Goal: Task Accomplishment & Management: Complete application form

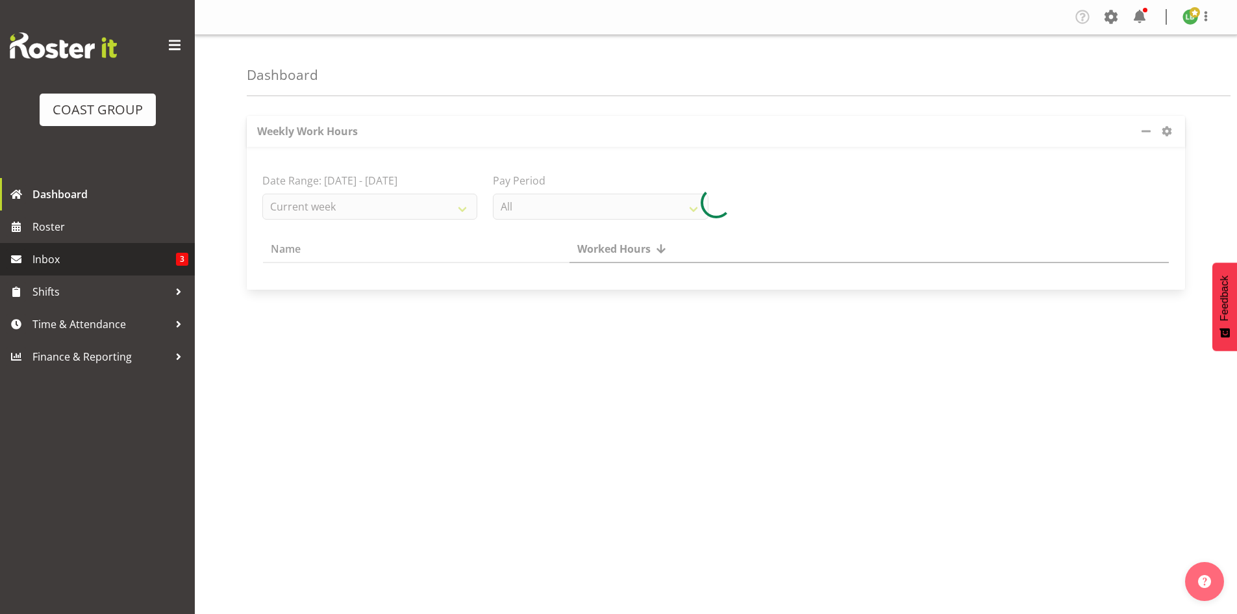
click at [45, 257] on span "Inbox" at bounding box center [103, 258] width 143 height 19
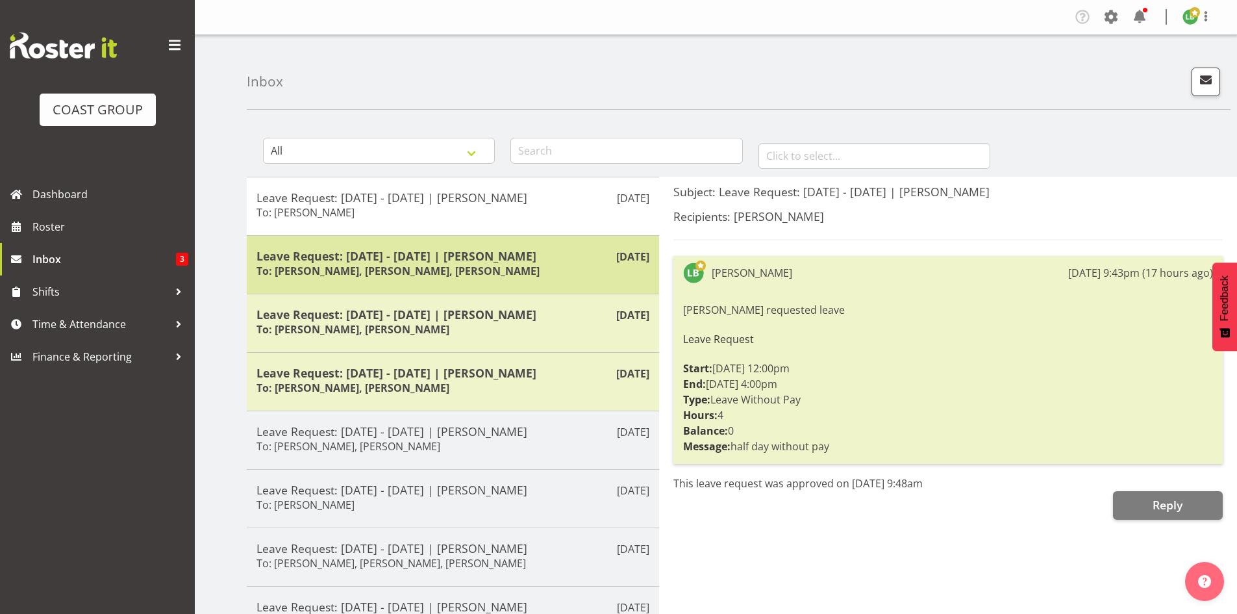
click at [498, 258] on h5 "Leave Request: 29/09/25 - 29/09/25 | Darryl Burns" at bounding box center [452, 256] width 393 height 14
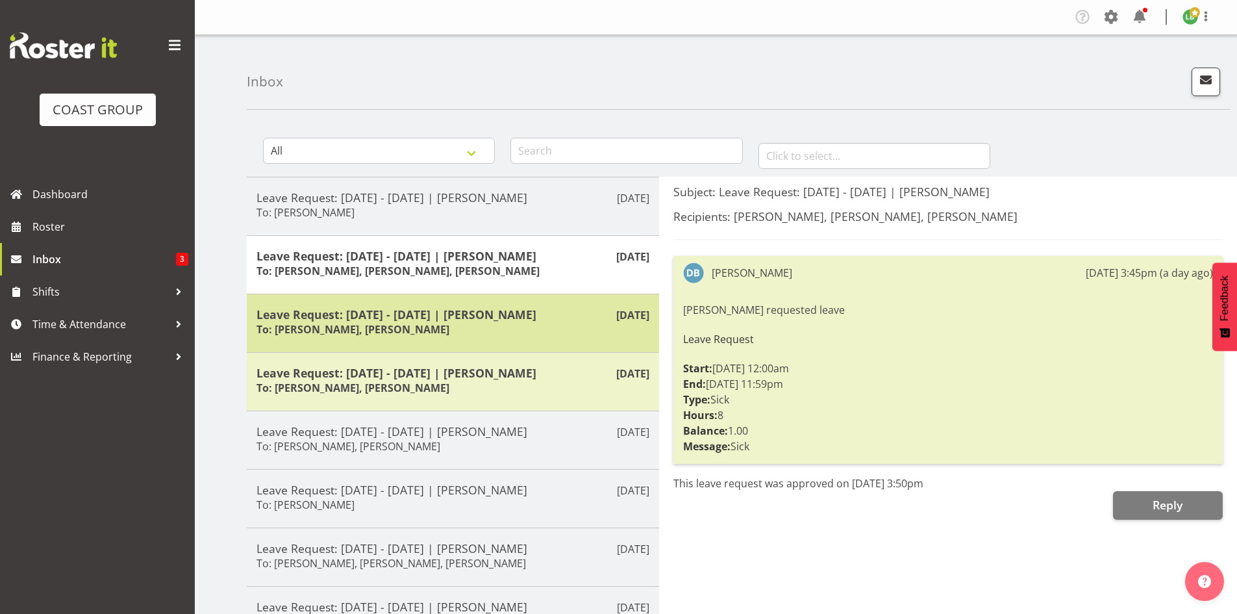
click at [453, 325] on div "Leave Request: 26/09/25 - 26/09/25 | Kade Tiatia To: Dane Botherway, Lu Budden" at bounding box center [452, 323] width 393 height 32
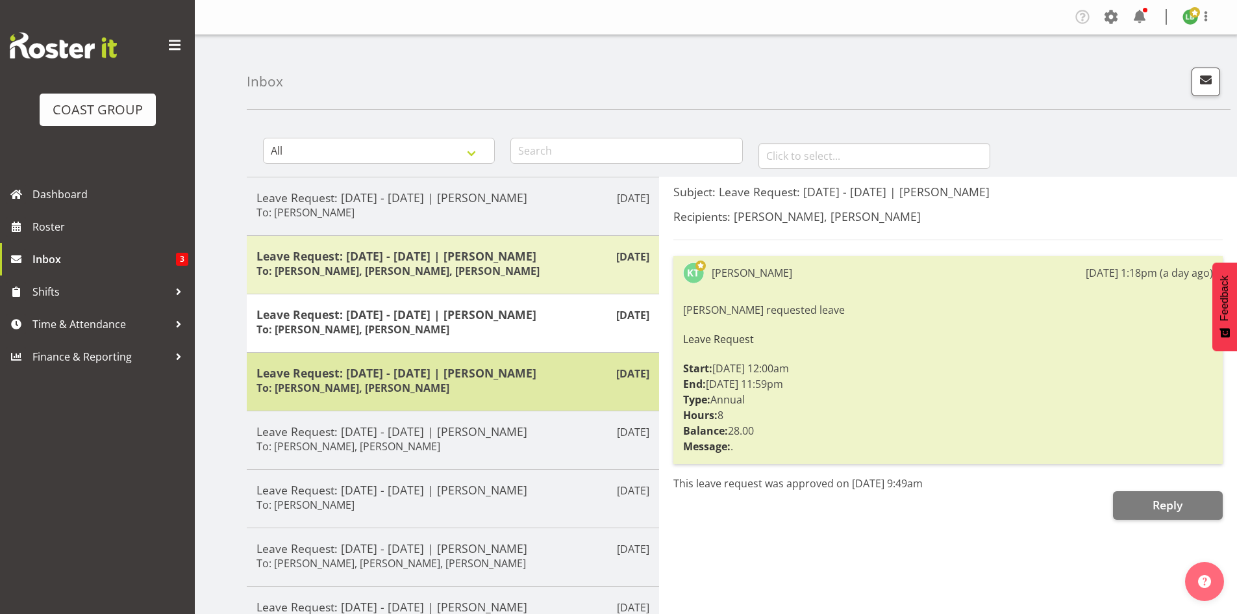
click at [421, 382] on h6 "To: Dane Botherway, Lu Budden" at bounding box center [352, 387] width 193 height 13
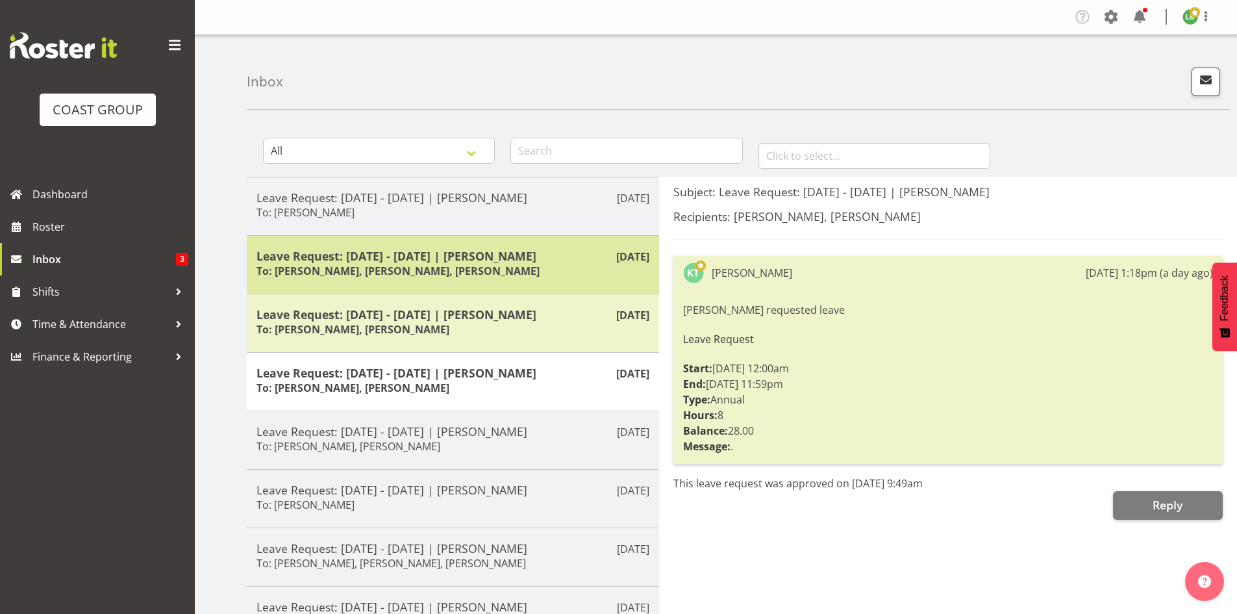
click at [414, 279] on div "Leave Request: 29/09/25 - 29/09/25 | Darryl Burns To: Kade Tiatia, Dane Botherw…" at bounding box center [452, 265] width 393 height 32
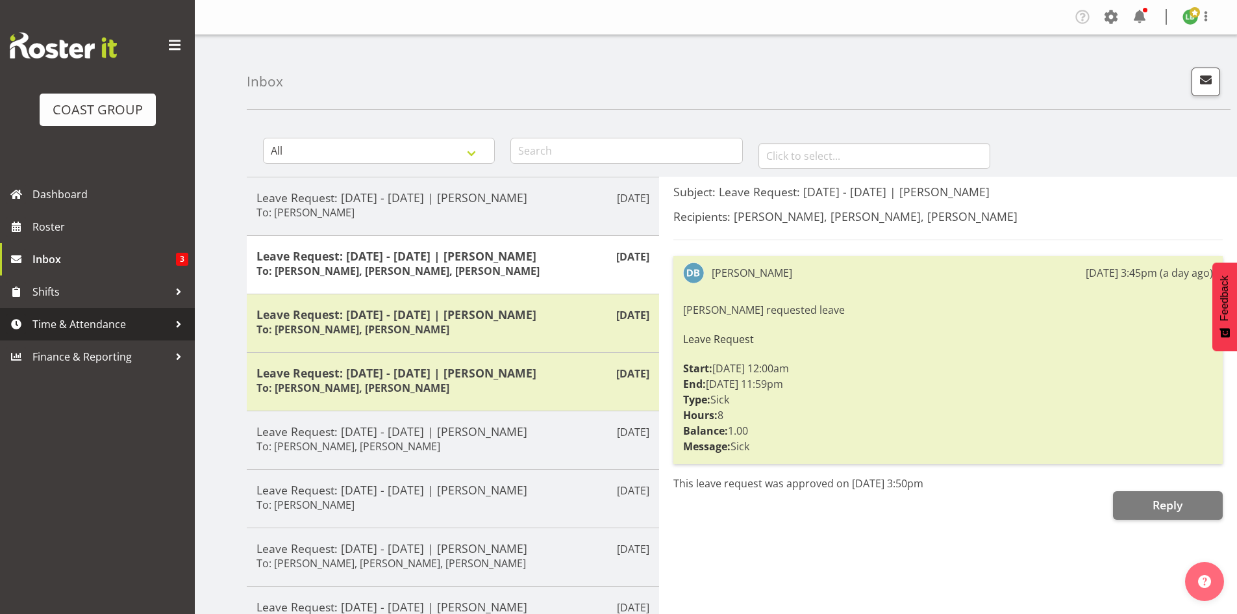
click at [51, 314] on link "Time & Attendance" at bounding box center [97, 324] width 195 height 32
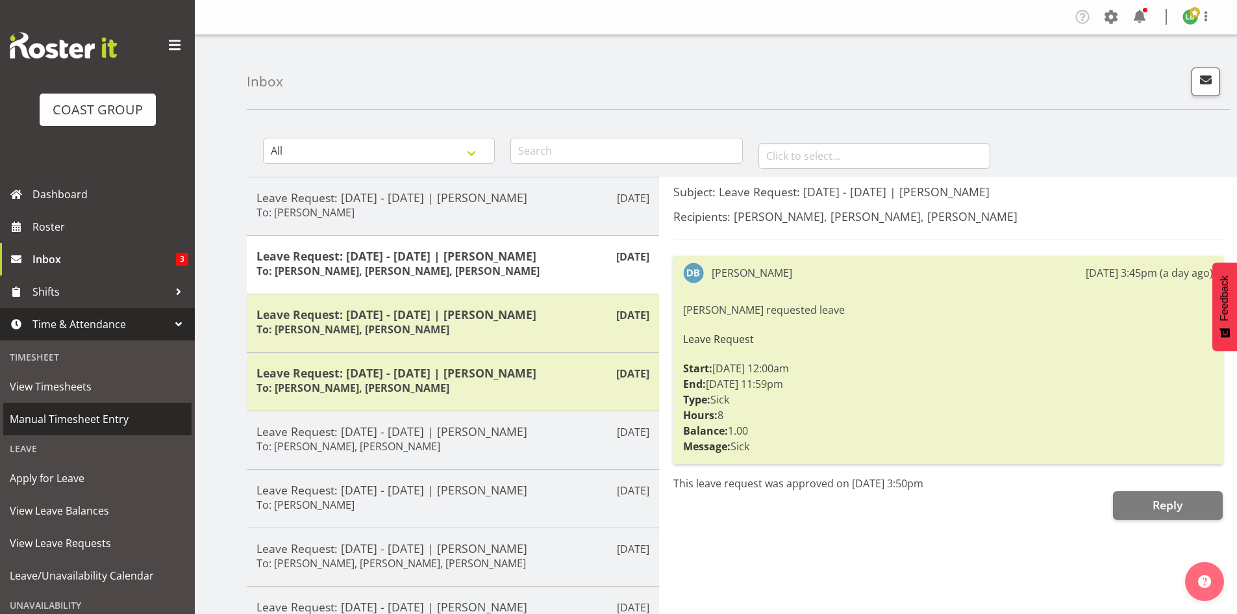
click at [53, 414] on span "Manual Timesheet Entry" at bounding box center [97, 418] width 175 height 19
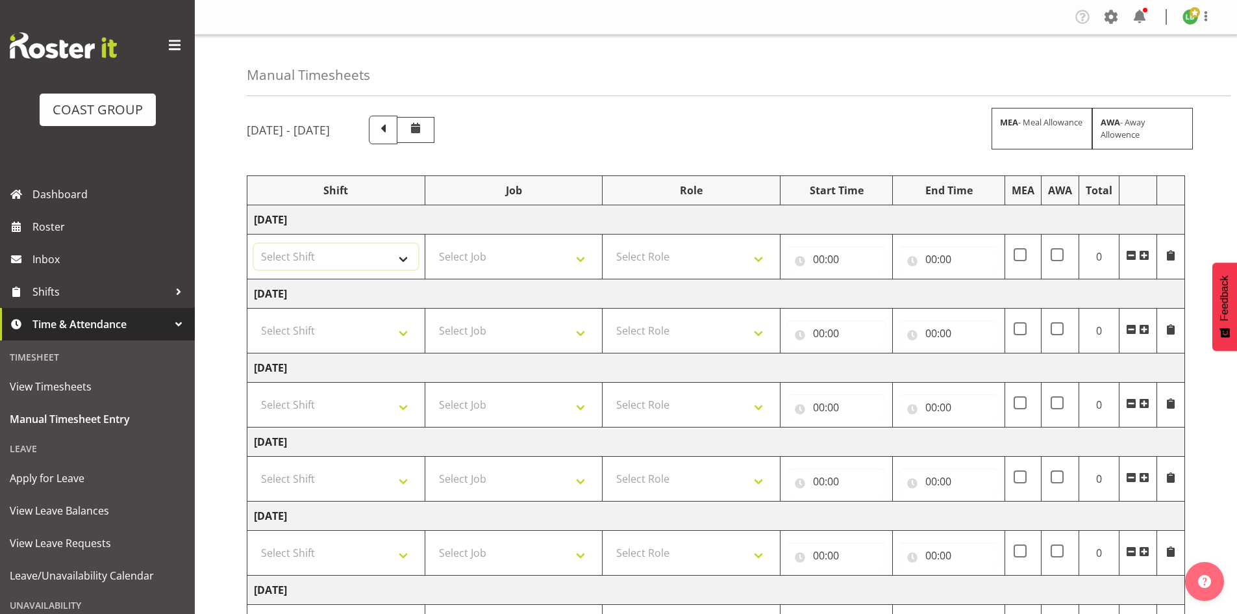
click at [403, 258] on select "Select Shift 25 Build NZPF @ Takina 7am 25 Service NZPF @ Takina [DATE] Break B…" at bounding box center [336, 256] width 164 height 26
select select "1464"
click at [403, 257] on select "25 Build NZPF @ Takina 7am 25 Service NZPF @ Takina [DATE] Break Beervana @ Sta…" at bounding box center [336, 256] width 164 height 26
click at [1145, 255] on span at bounding box center [1144, 255] width 10 height 10
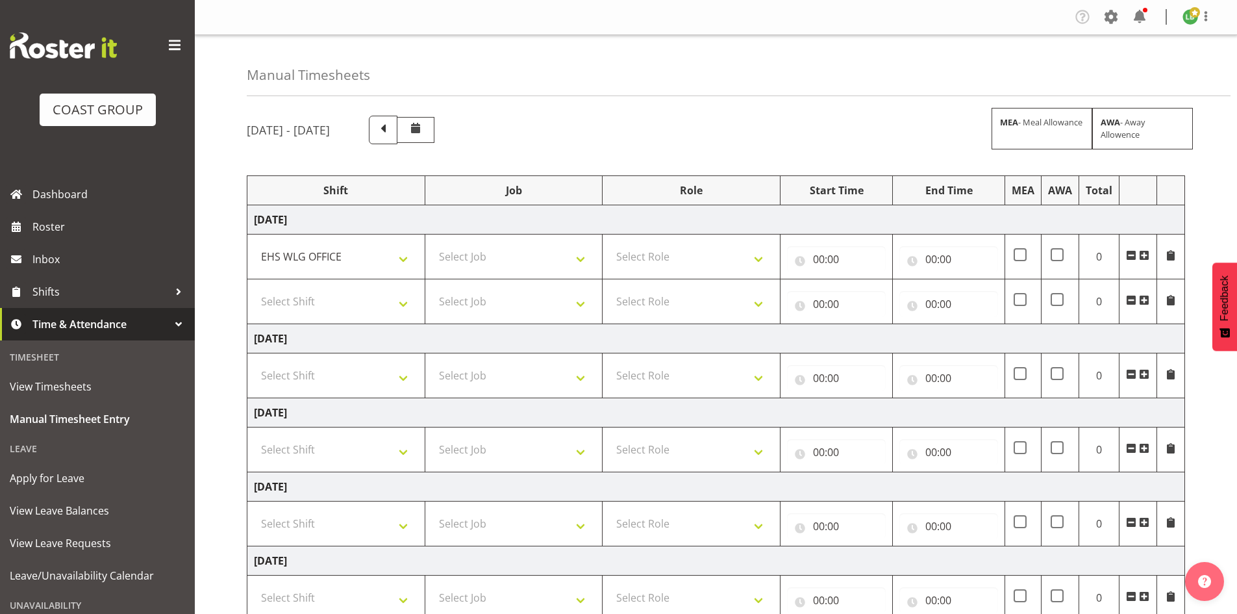
click at [1145, 255] on span at bounding box center [1144, 255] width 10 height 10
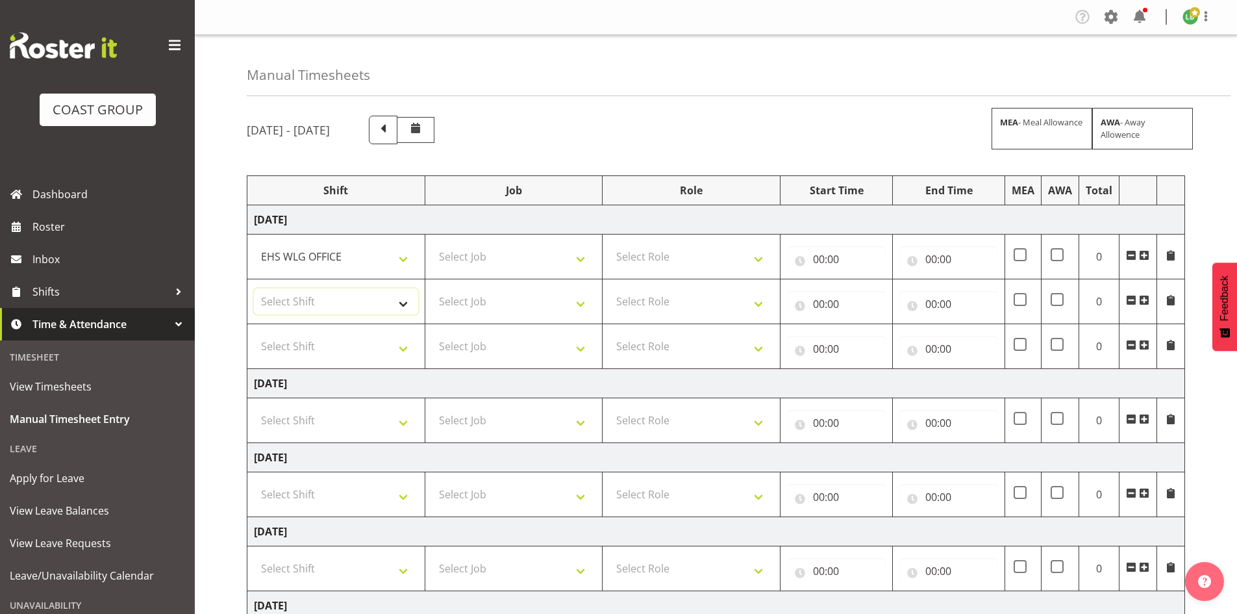
click at [390, 299] on select "Select Shift 25 Build NZPF @ Takina 7am 25 Service NZPF @ Takina [DATE] Break B…" at bounding box center [336, 301] width 164 height 26
select select "1464"
click at [389, 298] on select "Select Shift 25 Build NZPF @ Takina 7am 25 Service NZPF @ Takina [DATE] Break B…" at bounding box center [336, 301] width 164 height 26
click at [389, 298] on select "25 Build NZPF @ Takina 7am 25 Service NZPF @ Takina [DATE] Break Beervana @ Sta…" at bounding box center [336, 301] width 164 height 26
click at [400, 352] on select "Select Shift 25 Build NZPF @ Takina 7am 25 Service NZPF @ Takina [DATE] Break B…" at bounding box center [336, 346] width 164 height 26
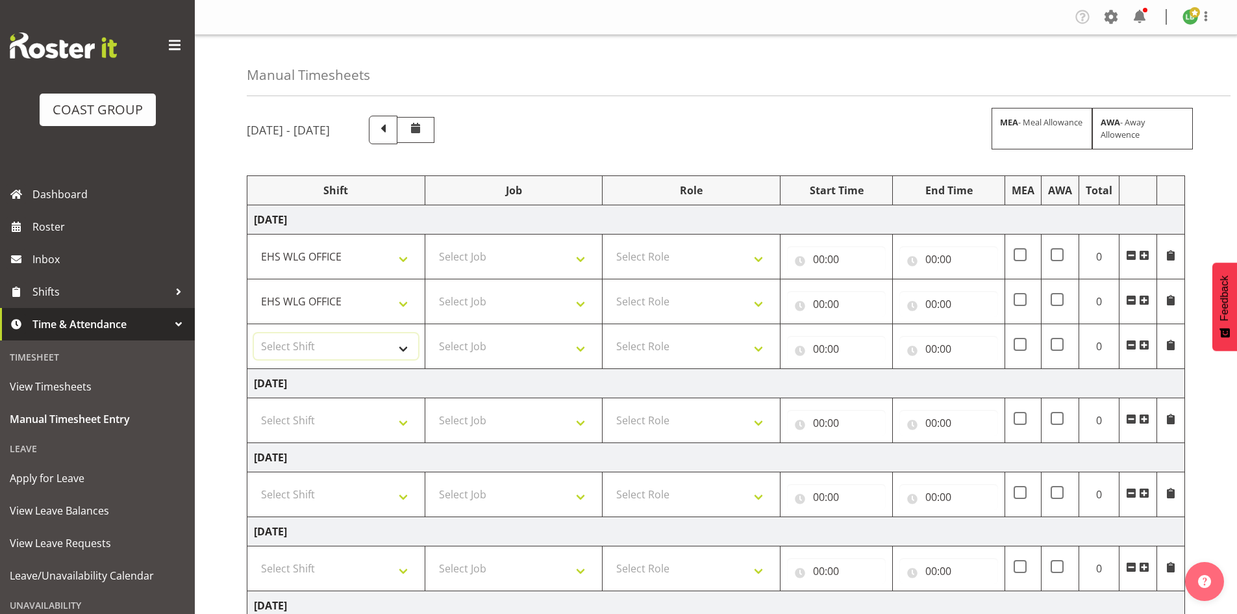
select select "1464"
click at [399, 351] on select "Select Shift 25 Build NZPF @ Takina 7am 25 Service NZPF @ Takina [DATE] Break B…" at bounding box center [336, 346] width 164 height 26
click at [580, 258] on select "Select Job 1 Carlton Events 1 [PERSON_NAME][GEOGRAPHIC_DATA] 1 [PERSON_NAME][GE…" at bounding box center [514, 256] width 164 height 26
select select "9890"
click at [432, 243] on select "Select Job 1 Carlton Events 1 [PERSON_NAME][GEOGRAPHIC_DATA] 1 [PERSON_NAME][GE…" at bounding box center [514, 256] width 164 height 26
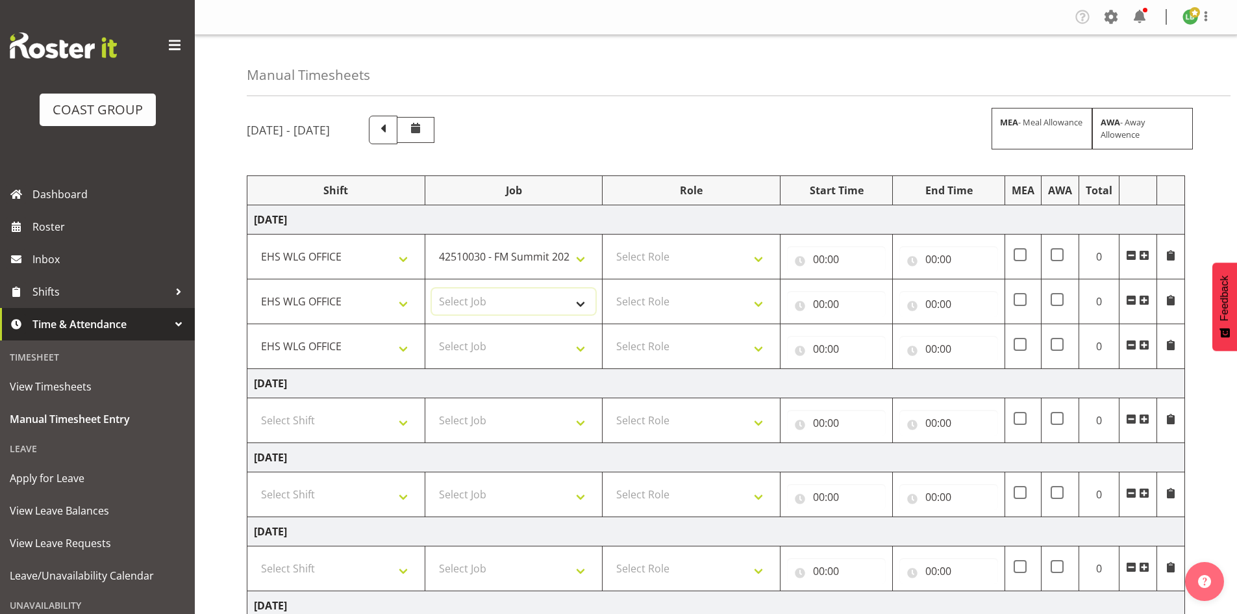
click at [584, 307] on select "Select Job 1 Carlton Events 1 [PERSON_NAME][GEOGRAPHIC_DATA] 1 [PERSON_NAME][GE…" at bounding box center [514, 301] width 164 height 26
select select "10397"
click at [432, 288] on select "Select Job 1 Carlton Events 1 [PERSON_NAME][GEOGRAPHIC_DATA] 1 [PERSON_NAME][GE…" at bounding box center [514, 301] width 164 height 26
click at [583, 342] on select "Select Job 1 Carlton Events 1 [PERSON_NAME][GEOGRAPHIC_DATA] 1 [PERSON_NAME][GE…" at bounding box center [514, 346] width 164 height 26
select select "10618"
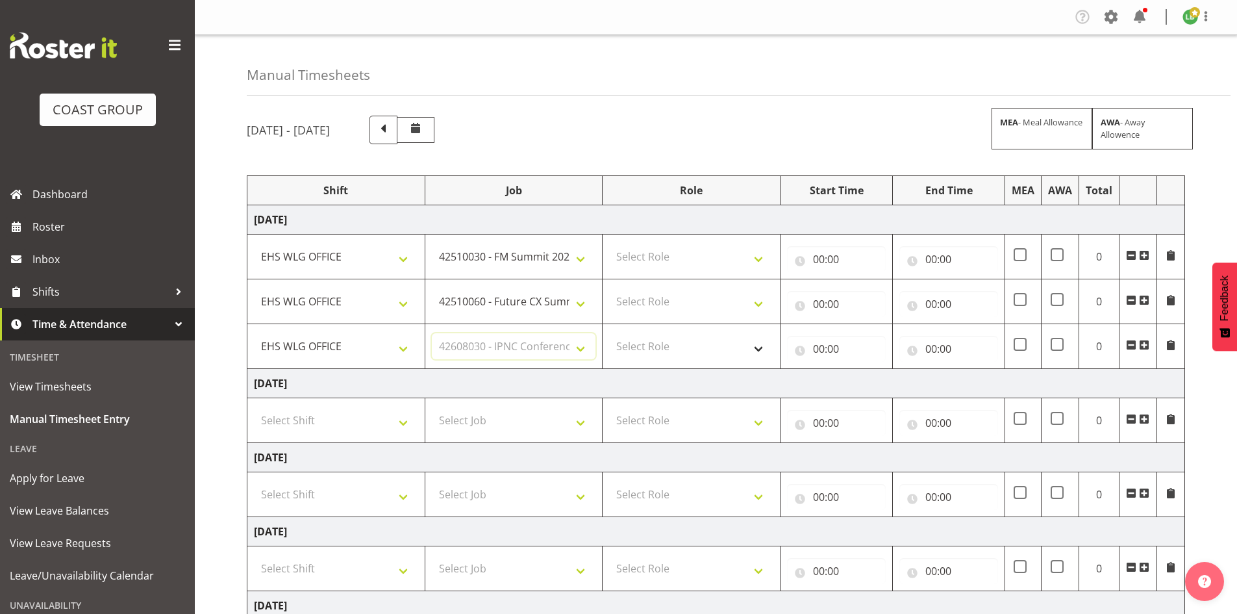
click at [432, 333] on select "Select Job 1 Carlton Events 1 [PERSON_NAME][GEOGRAPHIC_DATA] 1 [PERSON_NAME][GE…" at bounding box center [514, 346] width 164 height 26
click at [754, 251] on select "Select Role EHS WLG OPS ACCOUNT MANAGER" at bounding box center [691, 256] width 164 height 26
select select "197"
click at [609, 243] on select "Select Role EHS WLG OPS ACCOUNT MANAGER" at bounding box center [691, 256] width 164 height 26
drag, startPoint x: 760, startPoint y: 300, endPoint x: 751, endPoint y: 314, distance: 16.4
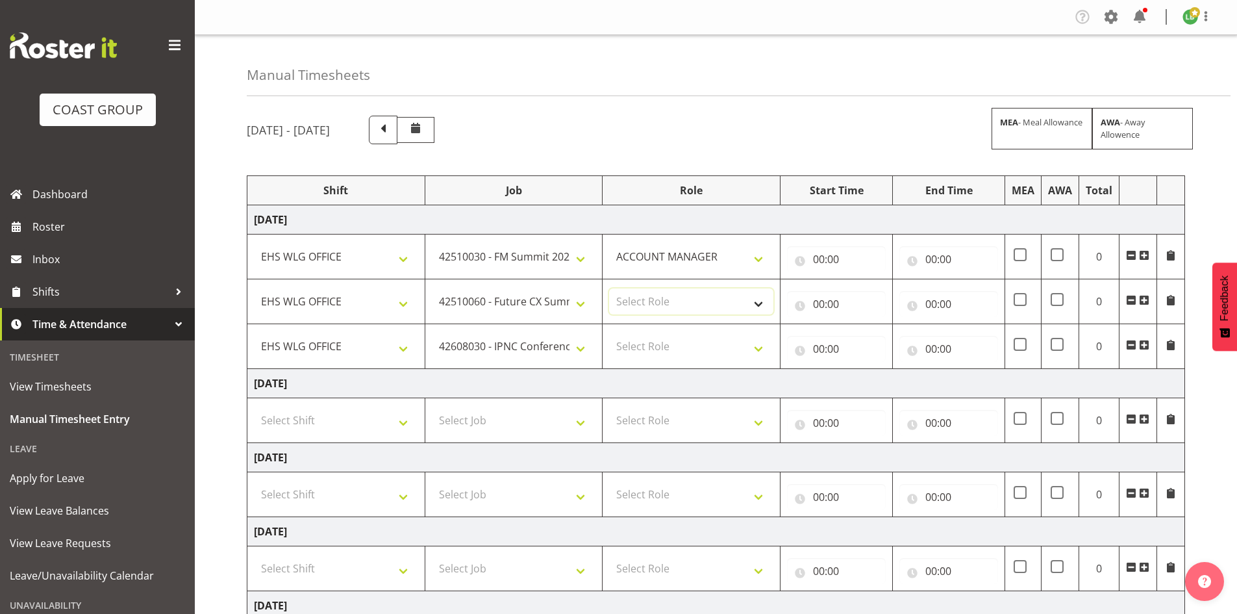
click at [757, 306] on select "Select Role EHS WLG OPS ACCOUNT MANAGER" at bounding box center [691, 301] width 164 height 26
select select "197"
click at [609, 288] on select "Select Role EHS WLG OPS ACCOUNT MANAGER" at bounding box center [691, 301] width 164 height 26
click at [757, 345] on select "Select Role EHS WLG OPS ACCOUNT MANAGER" at bounding box center [691, 346] width 164 height 26
select select "197"
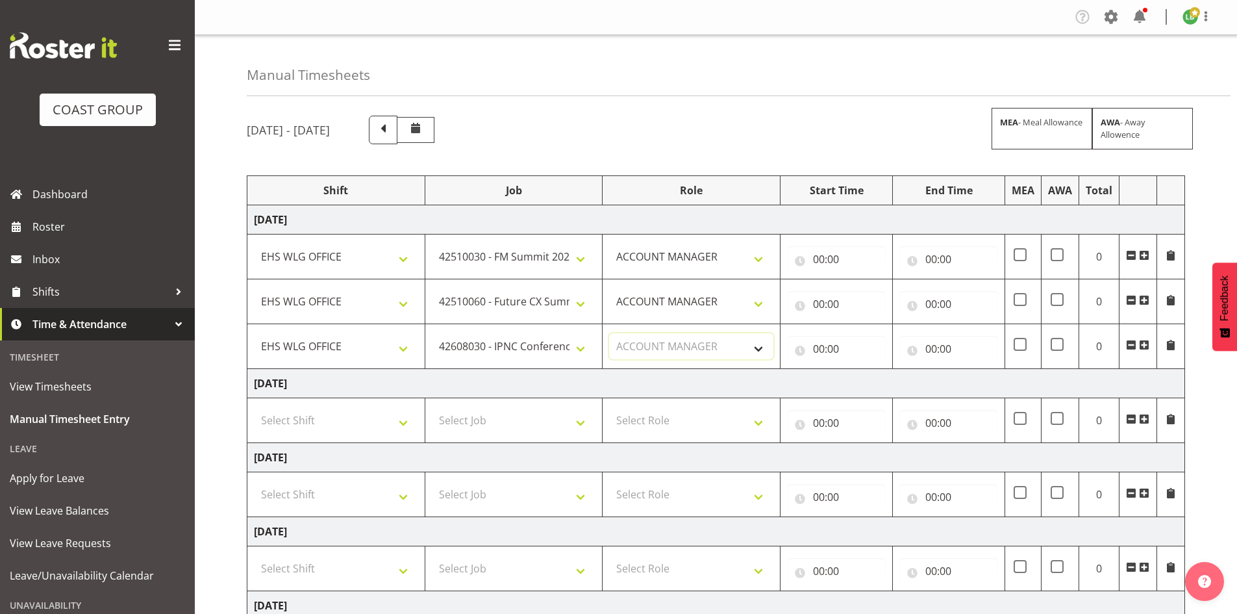
click at [609, 333] on select "Select Role EHS WLG OPS ACCOUNT MANAGER" at bounding box center [691, 346] width 164 height 26
click at [1145, 343] on span at bounding box center [1144, 345] width 10 height 10
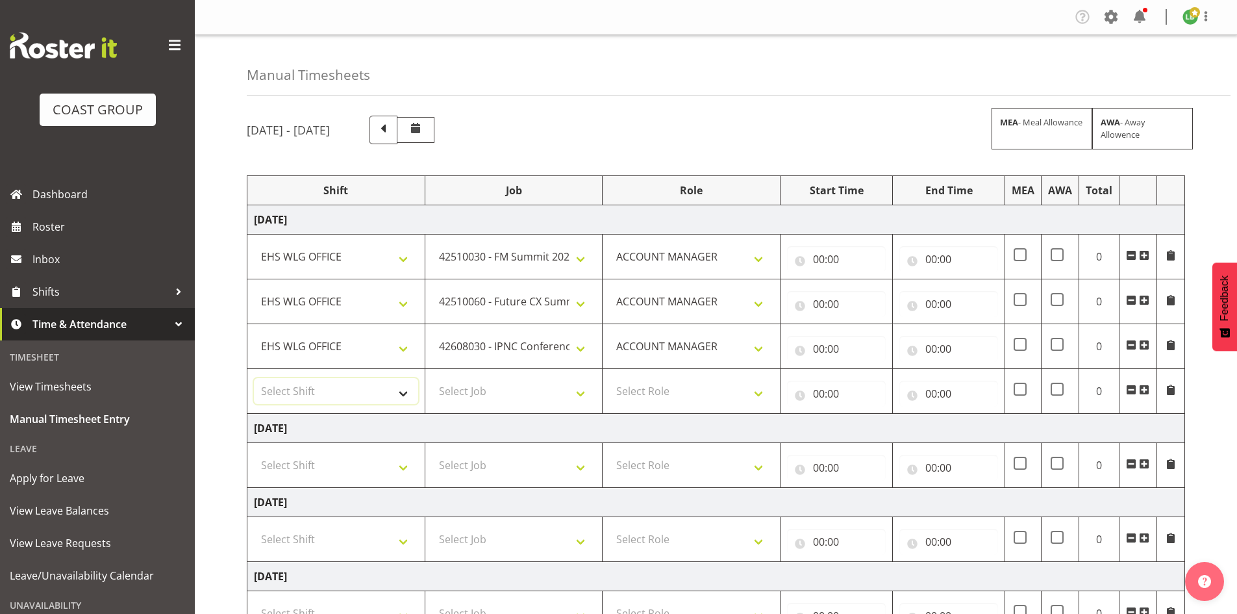
click at [405, 393] on select "Select Shift 25 Build NZPF @ Takina 7am 25 Service NZPF @ Takina [DATE] Break B…" at bounding box center [336, 391] width 164 height 26
select select "1464"
click at [403, 386] on select "Select Shift 25 Build NZPF @ Takina 7am 25 Service NZPF @ Takina [DATE] Break B…" at bounding box center [336, 391] width 164 height 26
click at [579, 394] on select "Select Job 1 Carlton Events 1 [PERSON_NAME][GEOGRAPHIC_DATA] 1 [PERSON_NAME][GE…" at bounding box center [514, 391] width 164 height 26
click at [432, 378] on select "Select Job 1 Carlton Events 1 [PERSON_NAME][GEOGRAPHIC_DATA] 1 [PERSON_NAME][GE…" at bounding box center [514, 391] width 164 height 26
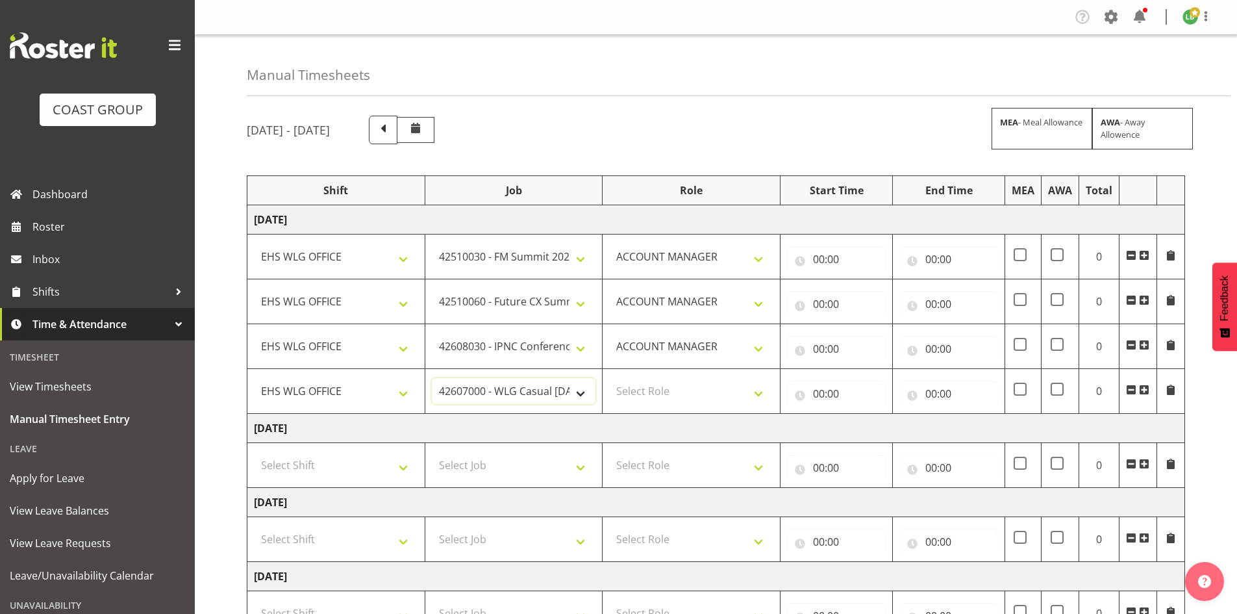
click at [586, 396] on select "1 Carlton Events 1 [PERSON_NAME] 1 [PERSON_NAME][GEOGRAPHIC_DATA] 1 EHS WAREHOU…" at bounding box center [514, 391] width 164 height 26
click at [432, 378] on select "1 Carlton Events 1 [PERSON_NAME] 1 [PERSON_NAME][GEOGRAPHIC_DATA] 1 EHS WAREHOU…" at bounding box center [514, 391] width 164 height 26
click at [579, 393] on select "1 Carlton Events 1 [PERSON_NAME] 1 [PERSON_NAME][GEOGRAPHIC_DATA] 1 EHS WAREHOU…" at bounding box center [514, 391] width 164 height 26
select select "8680"
click at [432, 378] on select "1 Carlton Events 1 [PERSON_NAME] 1 [PERSON_NAME][GEOGRAPHIC_DATA] 1 EHS WAREHOU…" at bounding box center [514, 391] width 164 height 26
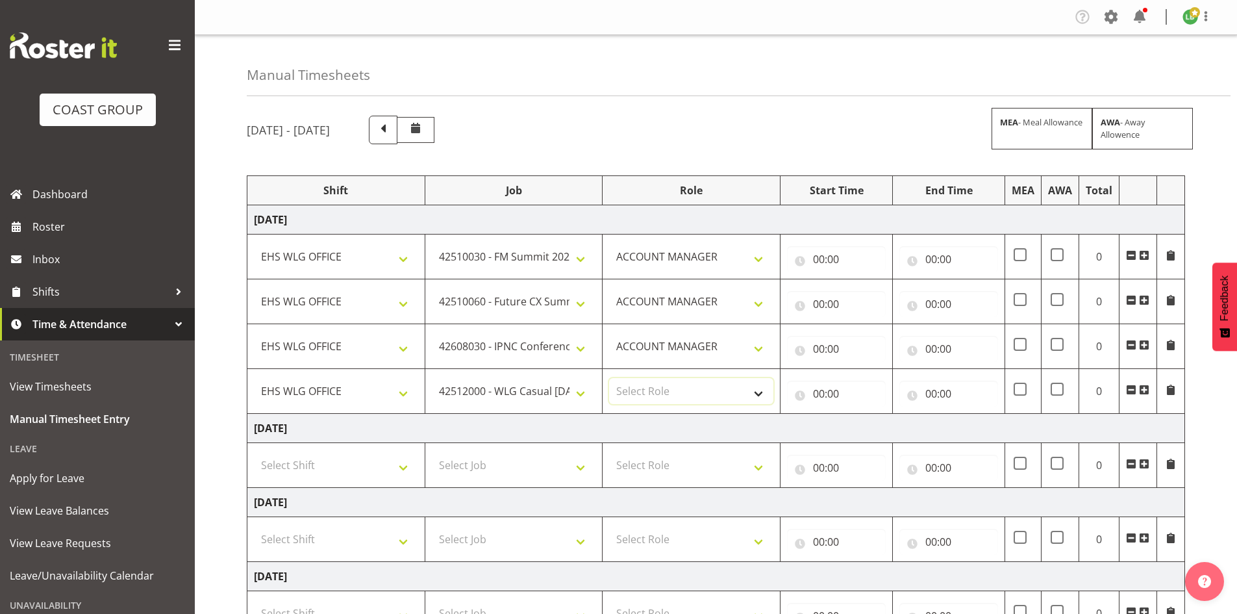
drag, startPoint x: 758, startPoint y: 387, endPoint x: 747, endPoint y: 403, distance: 18.7
click at [758, 389] on select "Select Role EHS WLG OPS ACCOUNT MANAGER" at bounding box center [691, 391] width 164 height 26
select select "197"
click at [609, 378] on select "Select Role EHS WLG OPS ACCOUNT MANAGER" at bounding box center [691, 391] width 164 height 26
click at [814, 256] on input "00:00" at bounding box center [836, 259] width 99 height 26
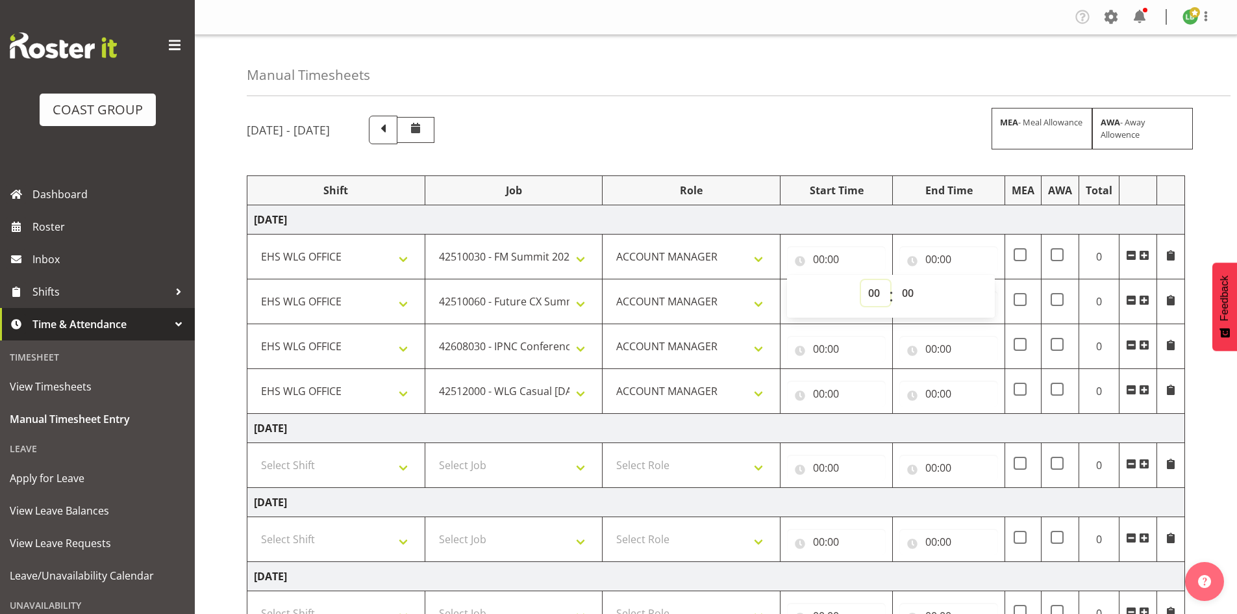
click at [873, 291] on select "00 01 02 03 04 05 06 07 08 09 10 11 12 13 14 15 16 17 18 19 20 21 22 23" at bounding box center [875, 293] width 29 height 26
select select "7"
click at [861, 280] on select "00 01 02 03 04 05 06 07 08 09 10 11 12 13 14 15 16 17 18 19 20 21 22 23" at bounding box center [875, 293] width 29 height 26
type input "07:00"
drag, startPoint x: 903, startPoint y: 286, endPoint x: 910, endPoint y: 298, distance: 14.3
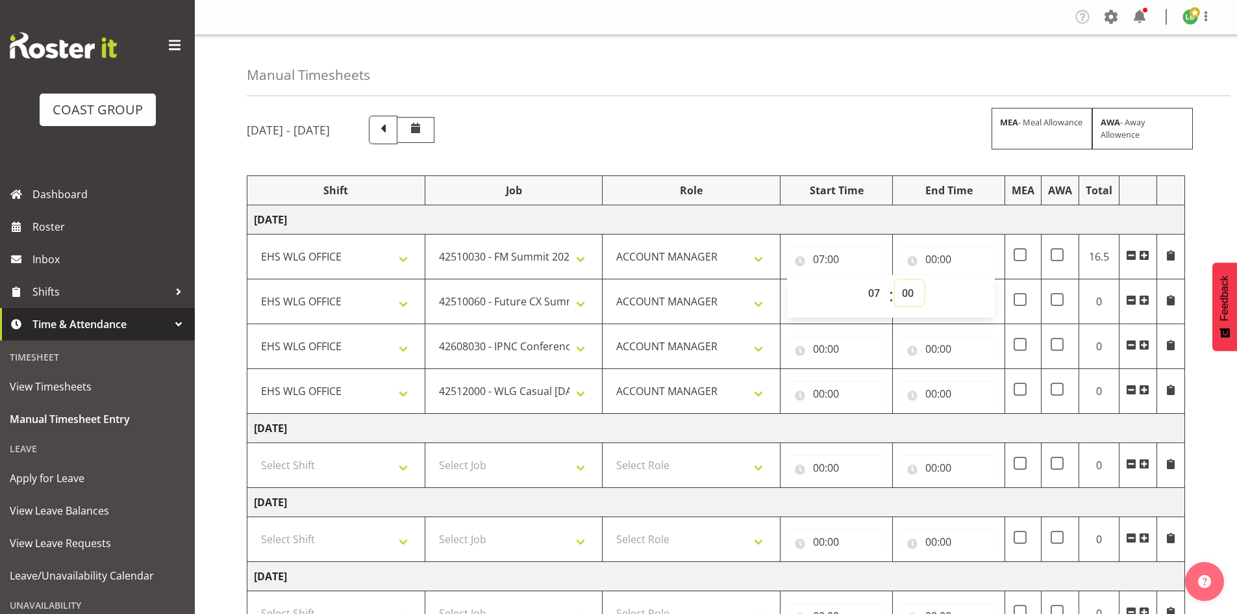
click at [903, 286] on select "00 01 02 03 04 05 06 07 08 09 10 11 12 13 14 15 16 17 18 19 20 21 22 23 24 25 2…" at bounding box center [909, 293] width 29 height 26
select select "30"
click at [895, 280] on select "00 01 02 03 04 05 06 07 08 09 10 11 12 13 14 15 16 17 18 19 20 21 22 23 24 25 2…" at bounding box center [909, 293] width 29 height 26
type input "07:30"
click at [937, 254] on input "00:00" at bounding box center [948, 259] width 99 height 26
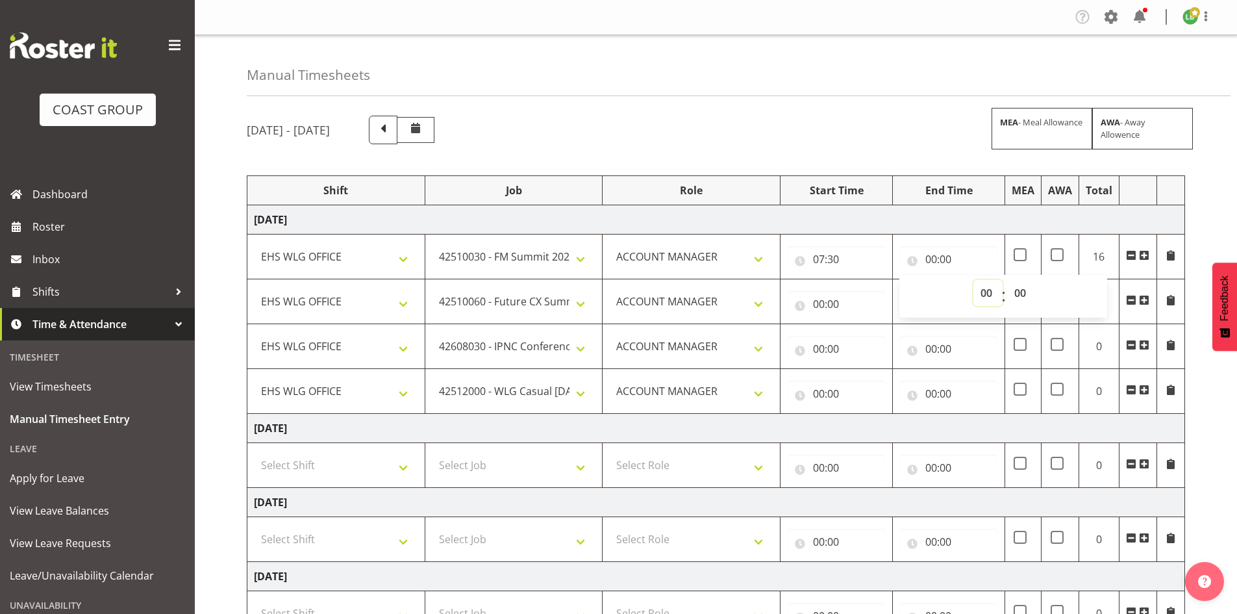
click at [982, 289] on select "00 01 02 03 04 05 06 07 08 09 10 11 12 13 14 15 16 17 18 19 20 21 22 23" at bounding box center [987, 293] width 29 height 26
select select "10"
click at [973, 280] on select "00 01 02 03 04 05 06 07 08 09 10 11 12 13 14 15 16 17 18 19 20 21 22 23" at bounding box center [987, 293] width 29 height 26
type input "10:00"
click at [822, 302] on input "00:00" at bounding box center [836, 304] width 99 height 26
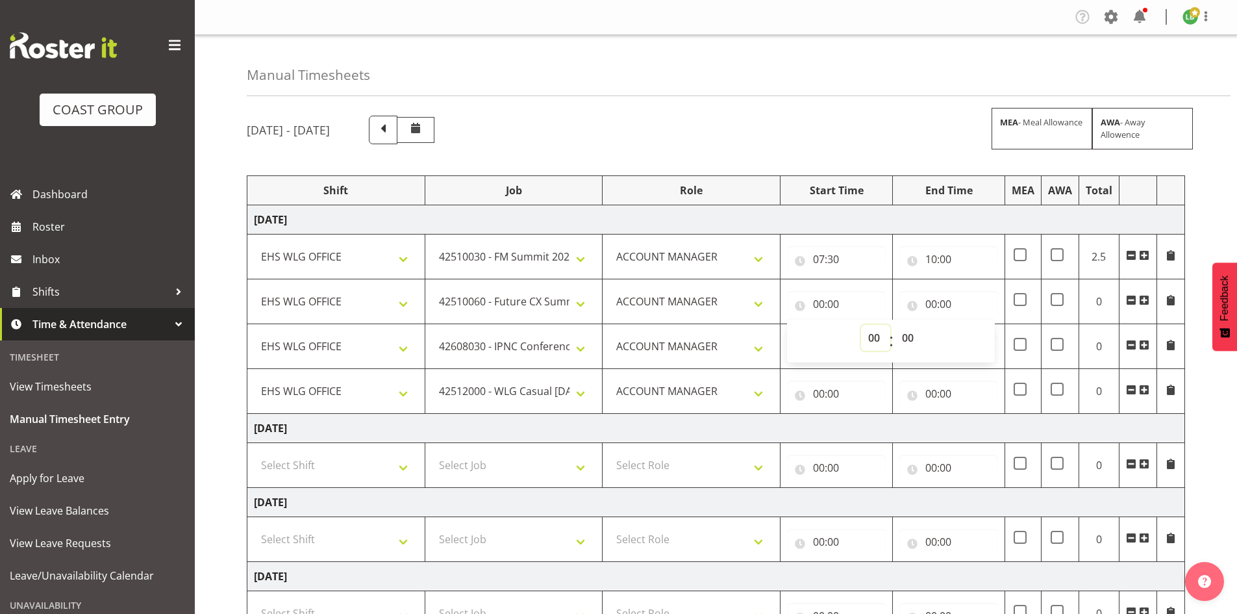
click at [873, 336] on select "00 01 02 03 04 05 06 07 08 09 10 11 12 13 14 15 16 17 18 19 20 21 22 23" at bounding box center [875, 338] width 29 height 26
select select "11"
click at [861, 325] on select "00 01 02 03 04 05 06 07 08 09 10 11 12 13 14 15 16 17 18 19 20 21 22 23" at bounding box center [875, 338] width 29 height 26
type input "11:00"
click at [934, 309] on input "00:00" at bounding box center [948, 304] width 99 height 26
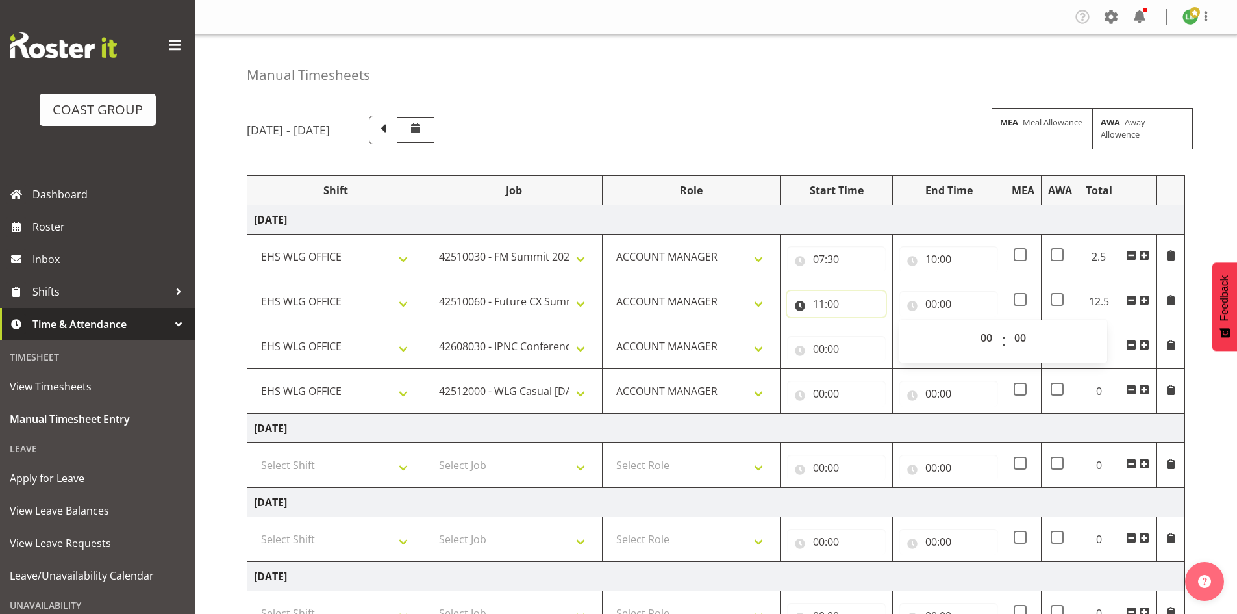
drag, startPoint x: 821, startPoint y: 299, endPoint x: 814, endPoint y: 301, distance: 6.6
click at [820, 299] on input "11:00" at bounding box center [836, 304] width 99 height 26
click at [863, 332] on select "00 01 02 03 04 05 06 07 08 09 10 11 12 13 14 15 16 17 18 19 20 21 22 23" at bounding box center [875, 338] width 29 height 26
select select "10"
click at [861, 325] on select "00 01 02 03 04 05 06 07 08 09 10 11 12 13 14 15 16 17 18 19 20 21 22 23" at bounding box center [875, 338] width 29 height 26
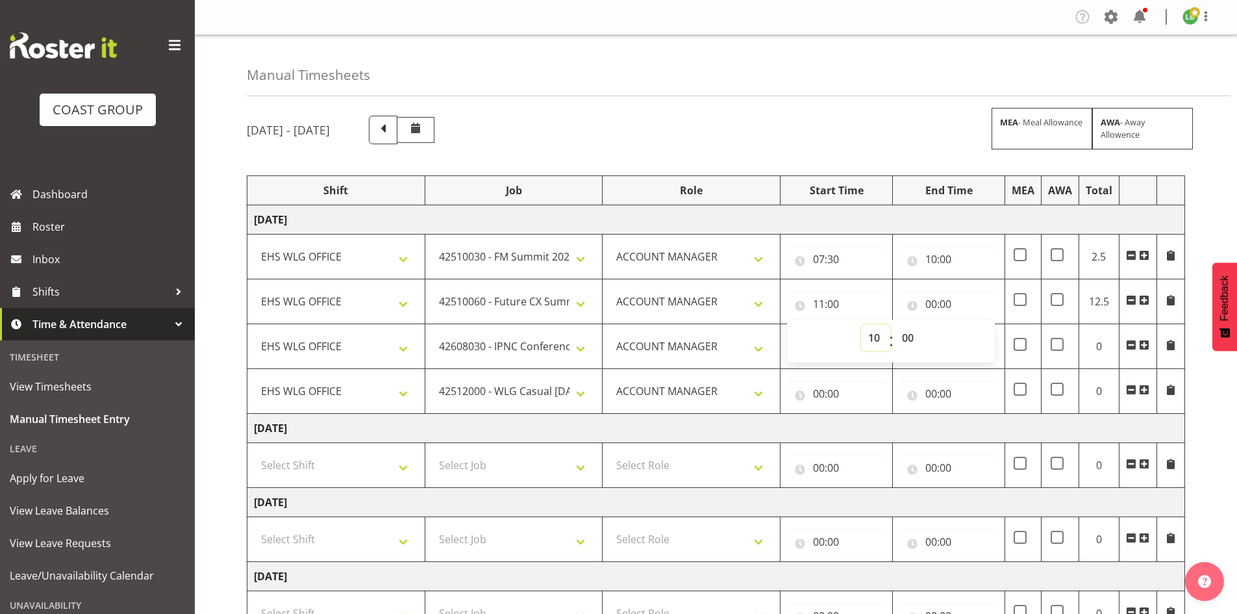
type input "10:00"
click at [929, 300] on input "00:00" at bounding box center [948, 304] width 99 height 26
click at [985, 335] on select "00 01 02 03 04 05 06 07 08 09 10 11 12 13 14 15 16 17 18 19 20 21 22 23" at bounding box center [987, 338] width 29 height 26
select select "11"
click at [973, 325] on select "00 01 02 03 04 05 06 07 08 09 10 11 12 13 14 15 16 17 18 19 20 21 22 23" at bounding box center [987, 338] width 29 height 26
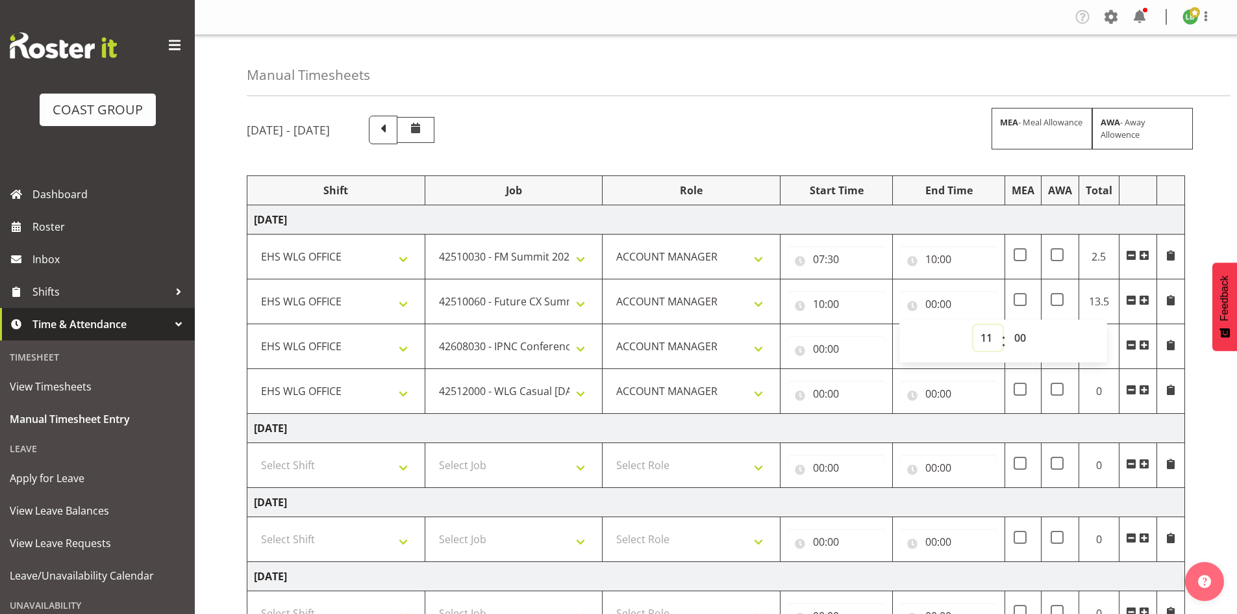
type input "11:00"
click at [944, 256] on input "10:00" at bounding box center [948, 259] width 99 height 26
click at [932, 257] on input "10:00" at bounding box center [948, 259] width 99 height 26
click at [951, 256] on input "10:00" at bounding box center [948, 259] width 99 height 26
click at [933, 258] on input "10:00" at bounding box center [948, 259] width 99 height 26
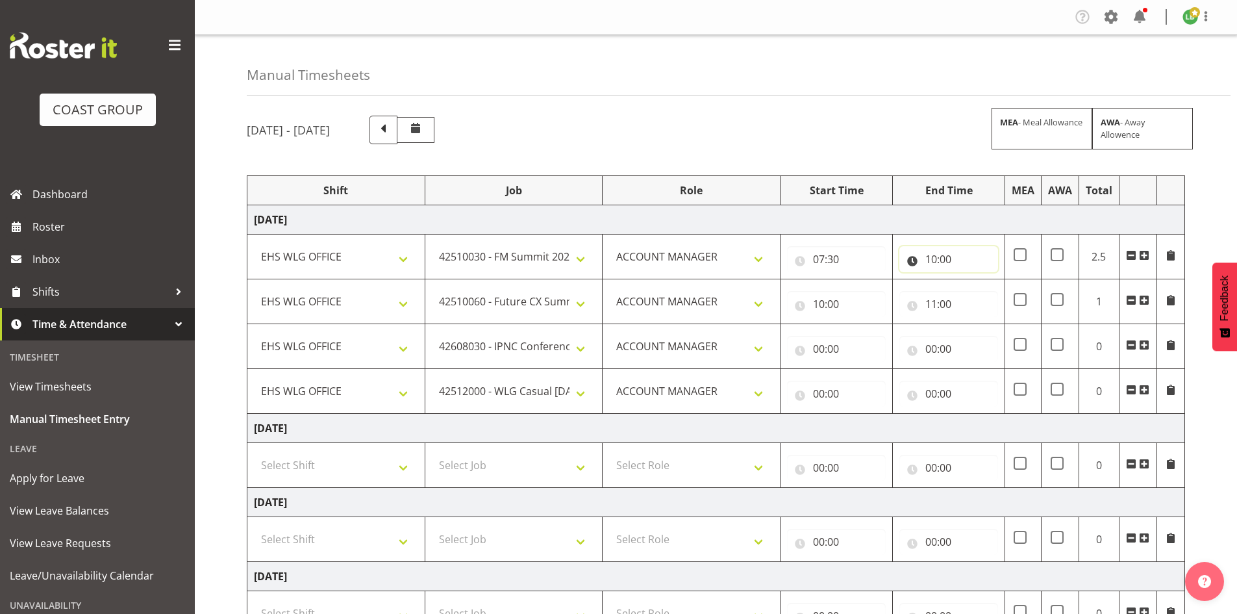
click at [934, 259] on input "10:00" at bounding box center [948, 259] width 99 height 26
click at [988, 288] on select "00 01 02 03 04 05 06 07 08 09 10 11 12 13 14 15 16 17 18 19 20 21 22 23" at bounding box center [987, 293] width 29 height 26
select select "9"
click at [973, 280] on select "00 01 02 03 04 05 06 07 08 09 10 11 12 13 14 15 16 17 18 19 20 21 22 23" at bounding box center [987, 293] width 29 height 26
type input "09:00"
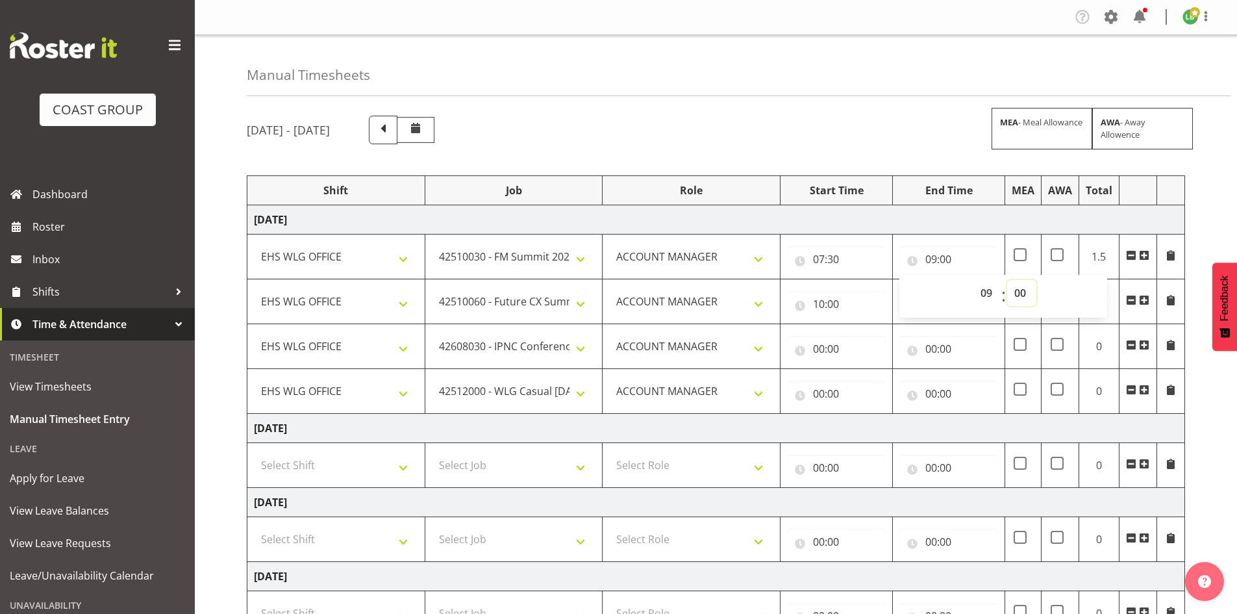
click at [1019, 292] on select "00 01 02 03 04 05 06 07 08 09 10 11 12 13 14 15 16 17 18 19 20 21 22 23 24 25 2…" at bounding box center [1021, 293] width 29 height 26
select select "30"
click at [1007, 280] on select "00 01 02 03 04 05 06 07 08 09 10 11 12 13 14 15 16 17 18 19 20 21 22 23 24 25 2…" at bounding box center [1021, 293] width 29 height 26
type input "09:30"
click at [824, 300] on input "10:00" at bounding box center [836, 304] width 99 height 26
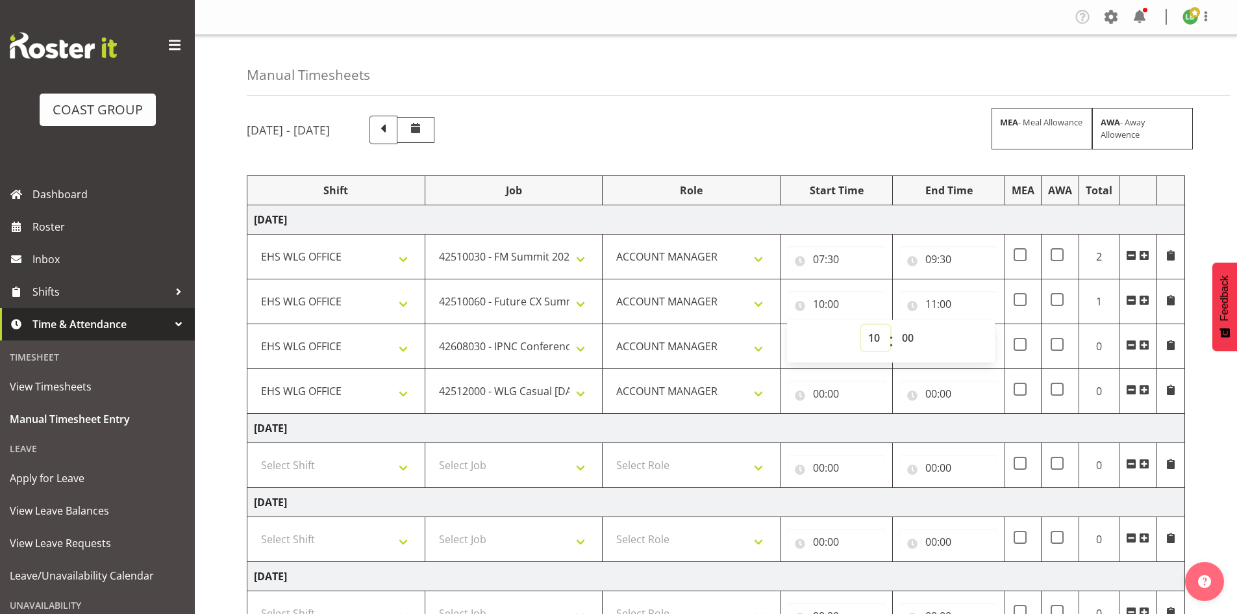
click at [875, 333] on select "00 01 02 03 04 05 06 07 08 09 10 11 12 13 14 15 16 17 18 19 20 21 22 23" at bounding box center [875, 338] width 29 height 26
select select "9"
click at [861, 325] on select "00 01 02 03 04 05 06 07 08 09 10 11 12 13 14 15 16 17 18 19 20 21 22 23" at bounding box center [875, 338] width 29 height 26
type input "09:00"
click at [906, 336] on select "00 01 02 03 04 05 06 07 08 09 10 11 12 13 14 15 16 17 18 19 20 21 22 23 24 25 2…" at bounding box center [909, 338] width 29 height 26
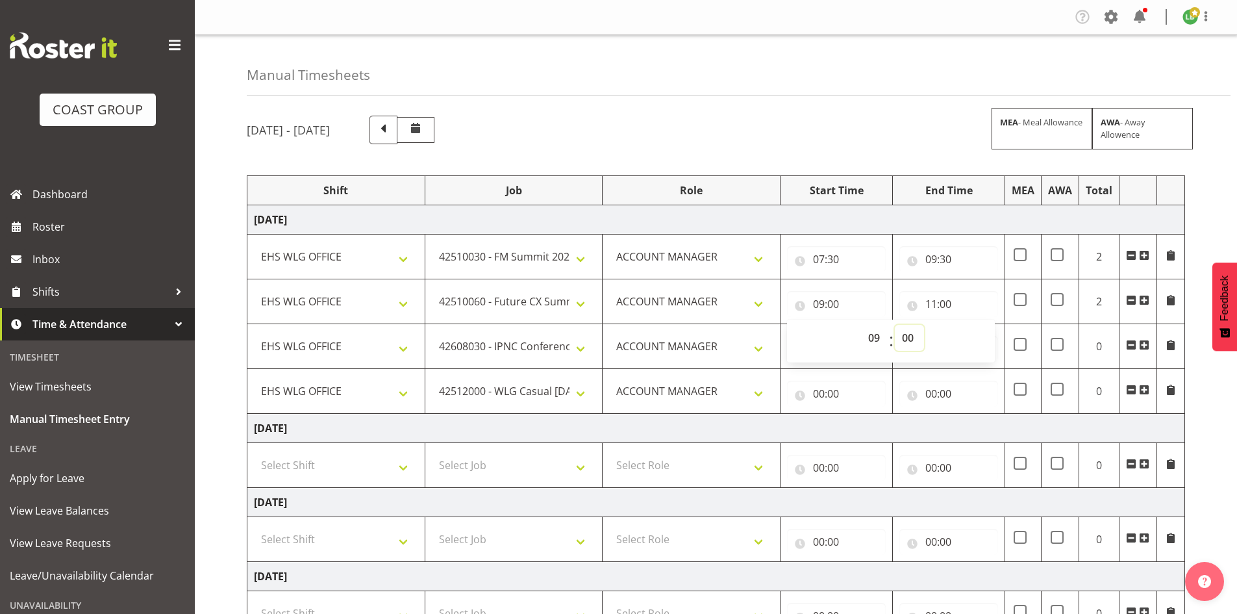
select select "30"
click at [895, 325] on select "00 01 02 03 04 05 06 07 08 09 10 11 12 13 14 15 16 17 18 19 20 21 22 23 24 25 2…" at bounding box center [909, 338] width 29 height 26
type input "09:30"
click at [743, 366] on td "EHS WLG OPS ACCOUNT MANAGER" at bounding box center [692, 346] width 178 height 45
click at [820, 349] on input "00:00" at bounding box center [836, 349] width 99 height 26
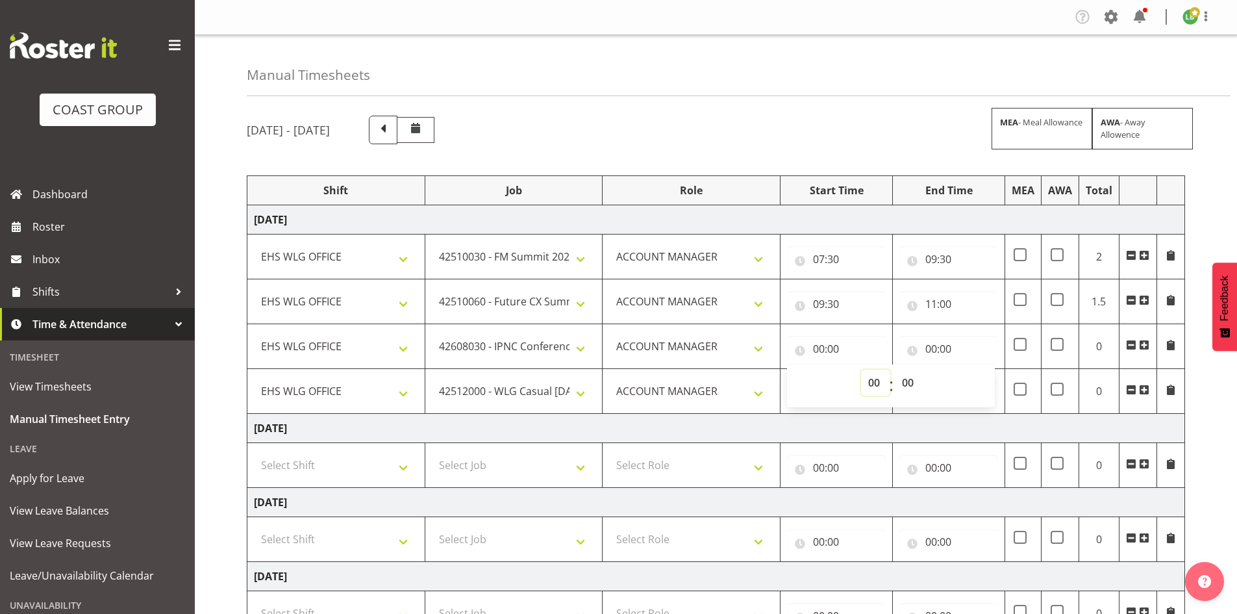
click at [883, 379] on select "00 01 02 03 04 05 06 07 08 09 10 11 12 13 14 15 16 17 18 19 20 21 22 23" at bounding box center [875, 382] width 29 height 26
select select "11"
click at [861, 369] on select "00 01 02 03 04 05 06 07 08 09 10 11 12 13 14 15 16 17 18 19 20 21 22 23" at bounding box center [875, 382] width 29 height 26
type input "11:00"
click at [933, 349] on input "00:00" at bounding box center [948, 349] width 99 height 26
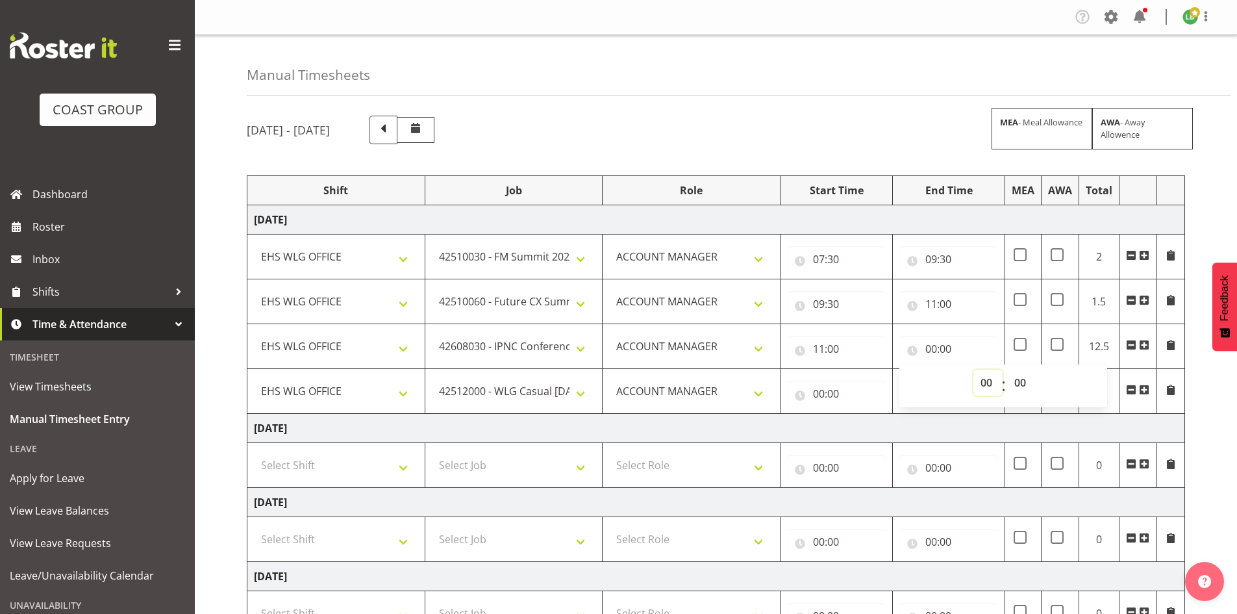
click at [988, 380] on select "00 01 02 03 04 05 06 07 08 09 10 11 12 13 14 15 16 17 18 19 20 21 22 23" at bounding box center [987, 382] width 29 height 26
select select "12"
click at [973, 369] on select "00 01 02 03 04 05 06 07 08 09 10 11 12 13 14 15 16 17 18 19 20 21 22 23" at bounding box center [987, 382] width 29 height 26
type input "12:00"
click at [819, 390] on input "00:00" at bounding box center [836, 393] width 99 height 26
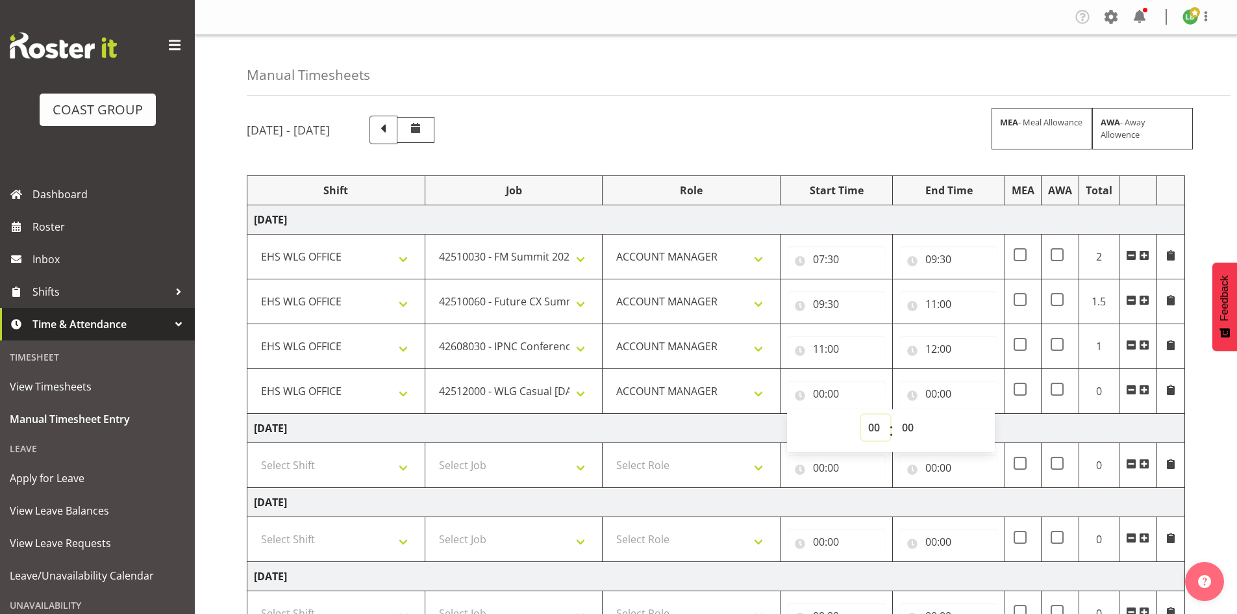
drag, startPoint x: 873, startPoint y: 424, endPoint x: 875, endPoint y: 416, distance: 8.7
click at [873, 423] on select "00 01 02 03 04 05 06 07 08 09 10 11 12 13 14 15 16 17 18 19 20 21 22 23" at bounding box center [875, 427] width 29 height 26
select select "12"
click at [861, 414] on select "00 01 02 03 04 05 06 07 08 09 10 11 12 13 14 15 16 17 18 19 20 21 22 23" at bounding box center [875, 427] width 29 height 26
type input "12:00"
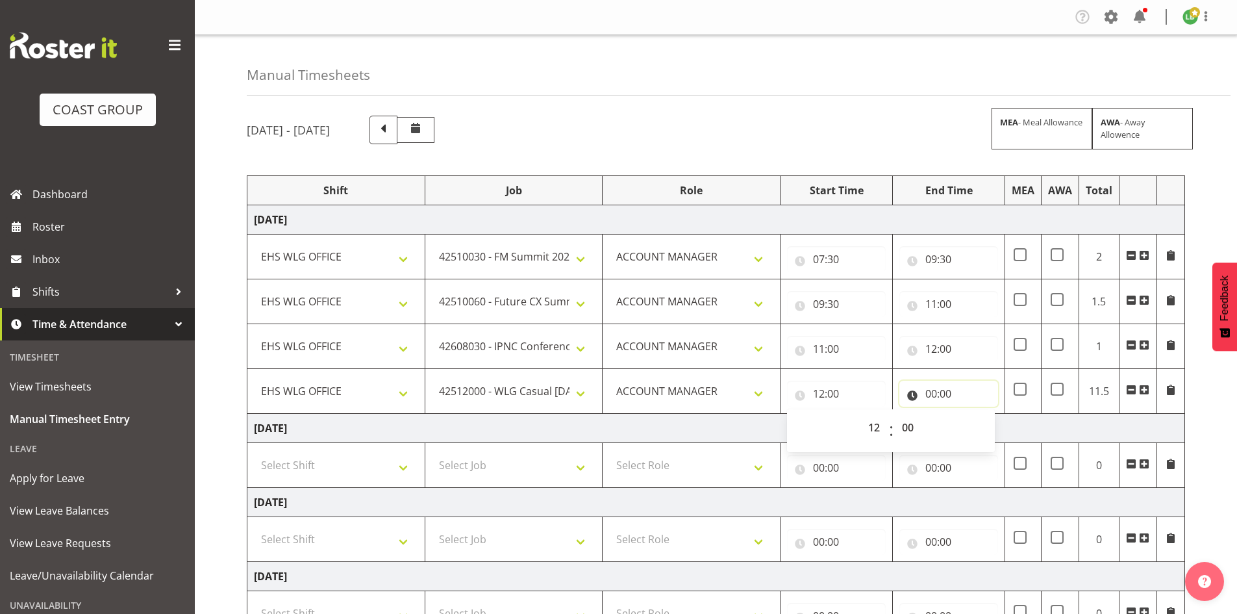
click at [933, 390] on input "00:00" at bounding box center [948, 393] width 99 height 26
click at [982, 423] on select "00 01 02 03 04 05 06 07 08 09 10 11 12 13 14 15 16 17 18 19 20 21 22 23" at bounding box center [987, 427] width 29 height 26
select select "13"
click at [973, 414] on select "00 01 02 03 04 05 06 07 08 09 10 11 12 13 14 15 16 17 18 19 20 21 22 23" at bounding box center [987, 427] width 29 height 26
type input "13:00"
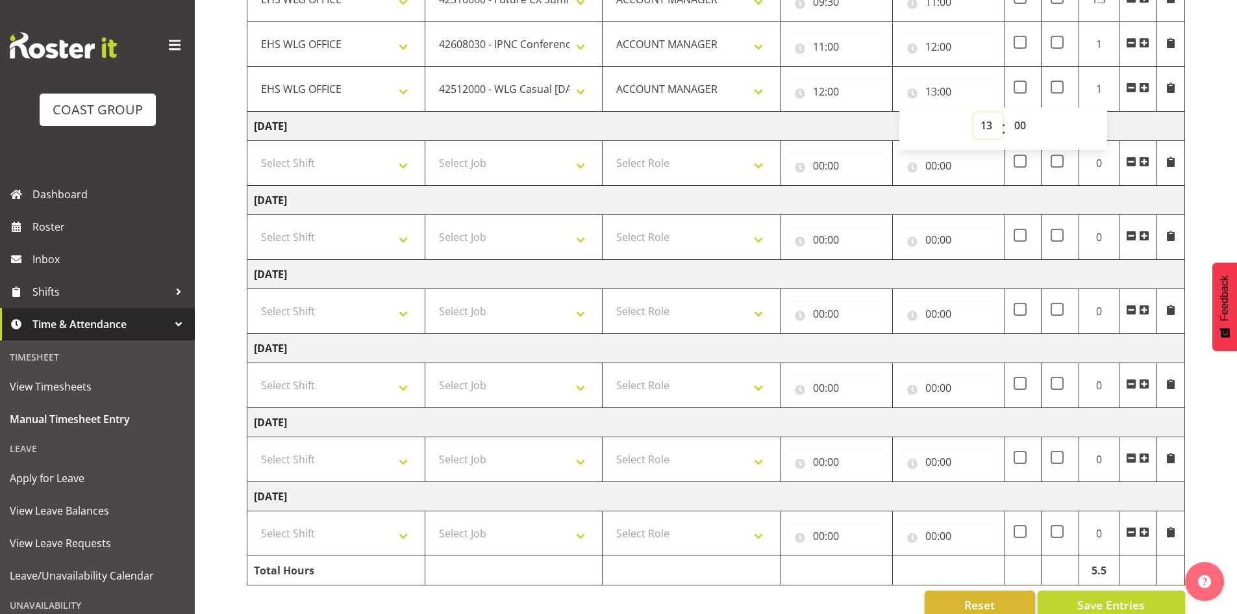
scroll to position [327, 0]
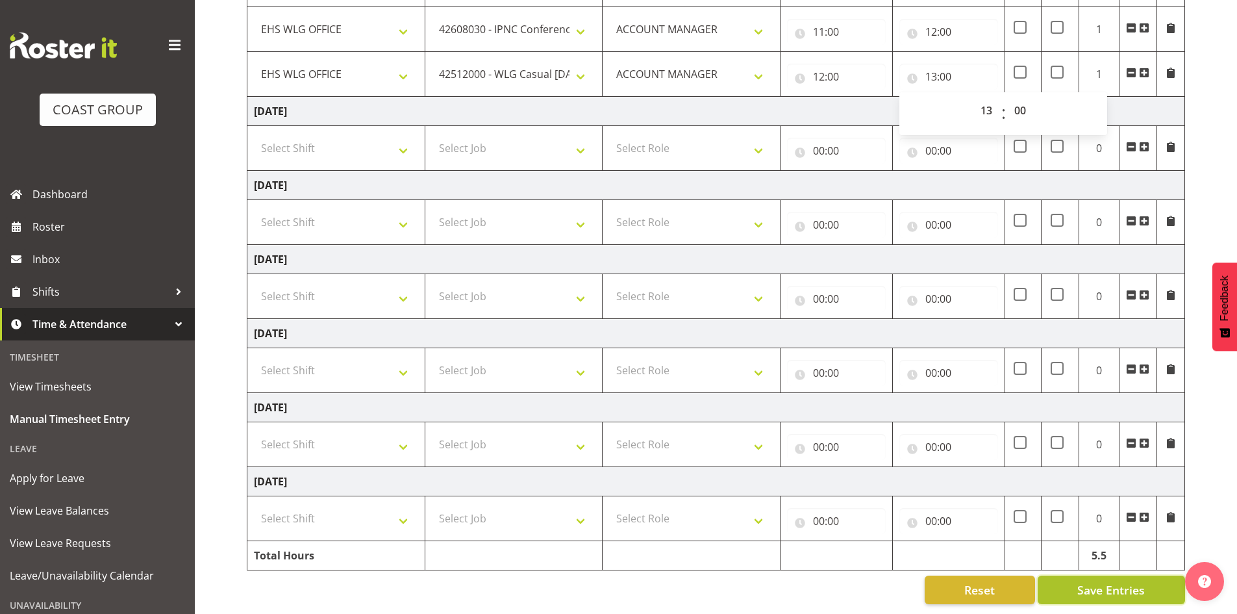
click at [1130, 581] on span "Save Entries" at bounding box center [1111, 589] width 68 height 17
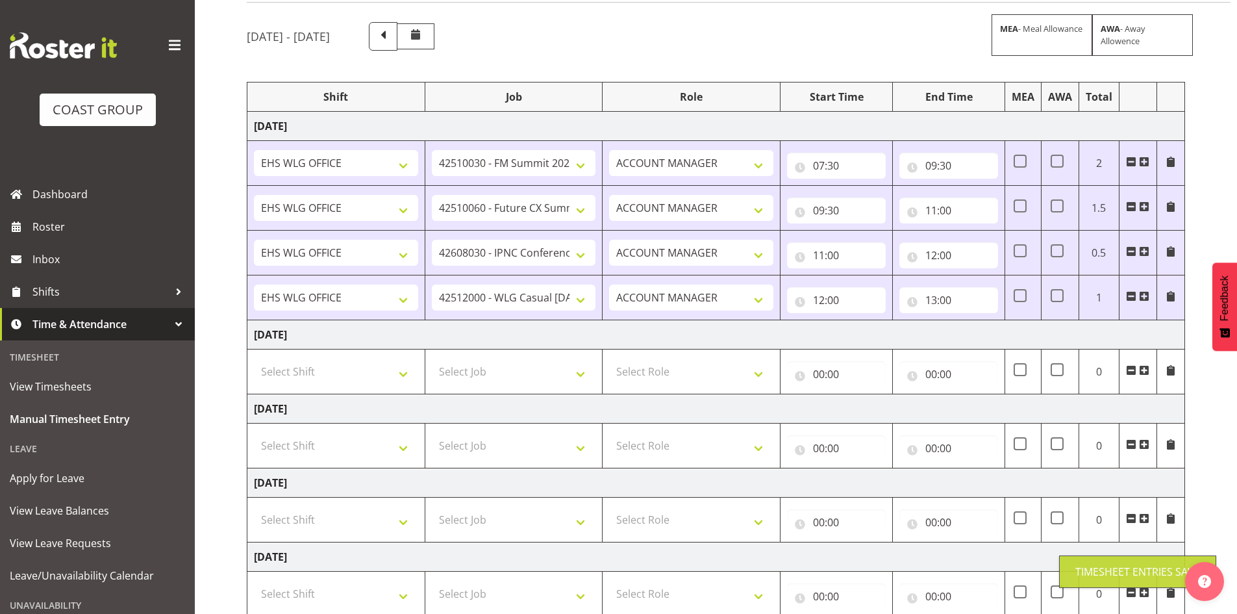
scroll to position [88, 0]
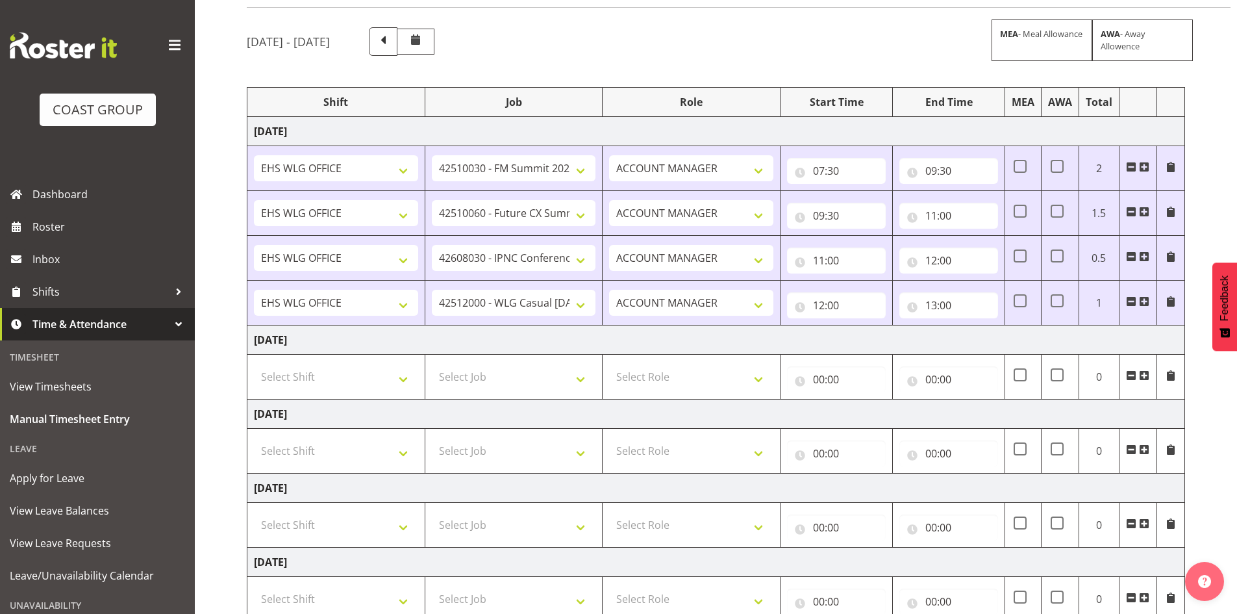
drag, startPoint x: 1141, startPoint y: 297, endPoint x: 1127, endPoint y: 308, distance: 18.2
click at [1141, 298] on span at bounding box center [1144, 301] width 10 height 10
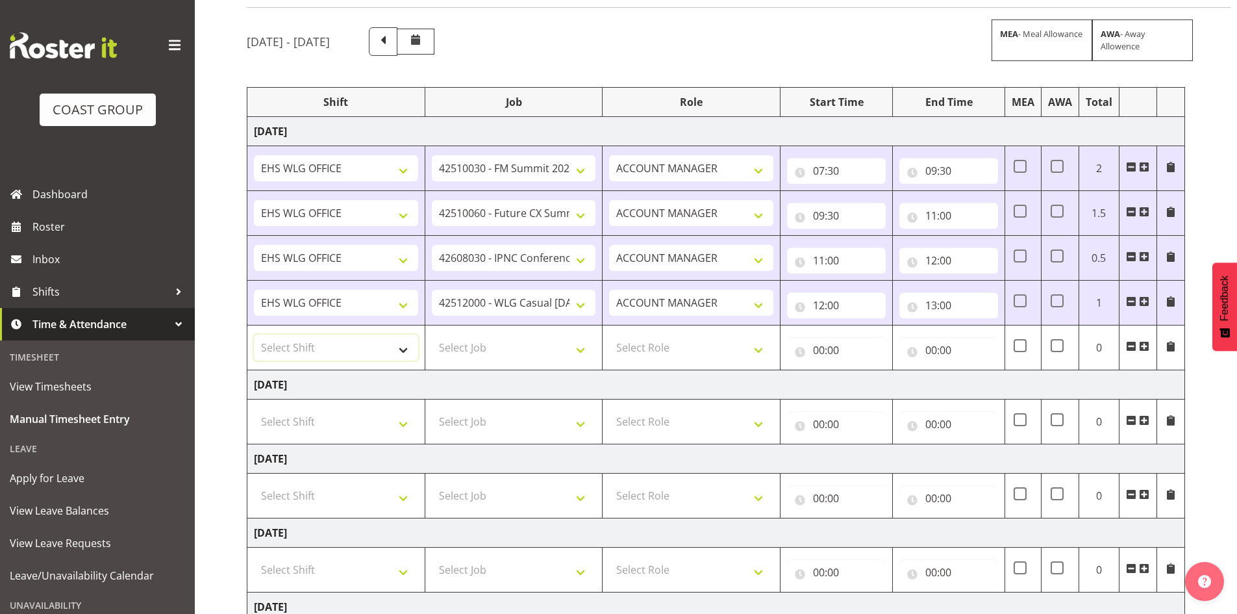
click at [400, 347] on select "Select Shift 25 Build NZPF @ Takina 7am 25 Service NZPF @ Takina [DATE] Break B…" at bounding box center [336, 347] width 164 height 26
select select "1464"
click at [401, 349] on select "25 Build NZPF @ Takina 7am 25 Service NZPF @ Takina [DATE] Break Beervana @ Sta…" at bounding box center [336, 347] width 164 height 26
click at [579, 349] on select "Select Job 1 Carlton Events 1 [PERSON_NAME][GEOGRAPHIC_DATA] 1 [PERSON_NAME][GE…" at bounding box center [514, 347] width 164 height 26
select select "9339"
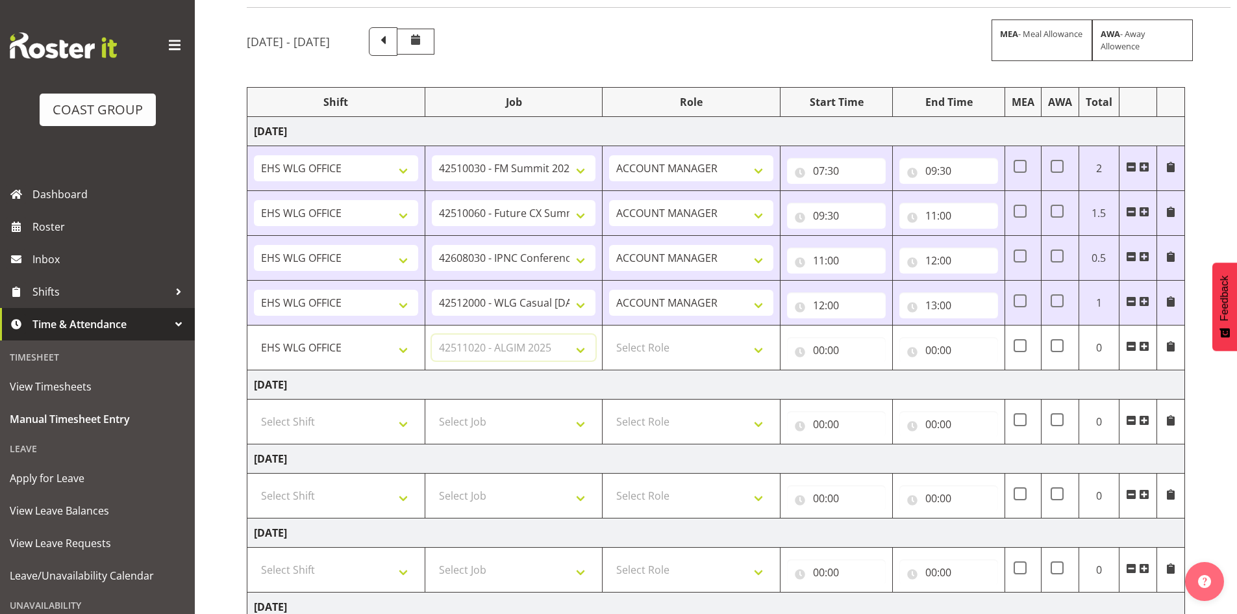
click at [432, 334] on select "Select Job 1 Carlton Events 1 [PERSON_NAME][GEOGRAPHIC_DATA] 1 [PERSON_NAME][GE…" at bounding box center [514, 347] width 164 height 26
click at [759, 345] on select "Select Role EHS WLG OPS ACCOUNT MANAGER" at bounding box center [691, 347] width 164 height 26
select select "197"
click at [609, 334] on select "Select Role EHS WLG OPS ACCOUNT MANAGER" at bounding box center [691, 347] width 164 height 26
click at [816, 347] on input "00:00" at bounding box center [836, 350] width 99 height 26
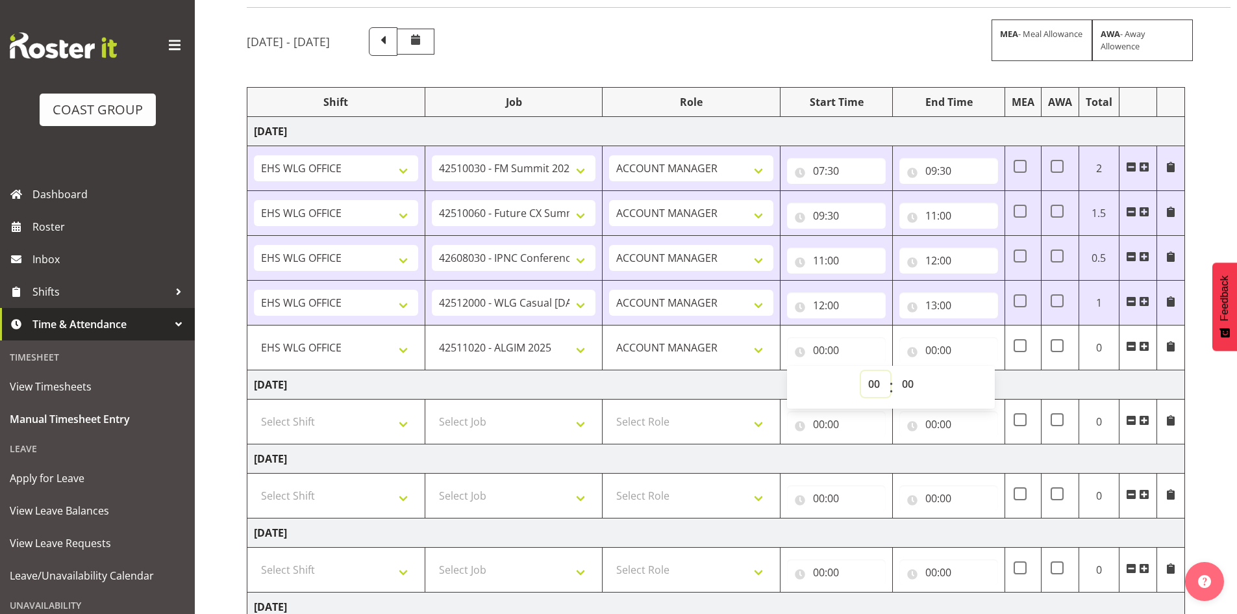
click at [872, 384] on select "00 01 02 03 04 05 06 07 08 09 10 11 12 13 14 15 16 17 18 19 20 21 22 23" at bounding box center [875, 384] width 29 height 26
select select "13"
click at [861, 371] on select "00 01 02 03 04 05 06 07 08 09 10 11 12 13 14 15 16 17 18 19 20 21 22 23" at bounding box center [875, 384] width 29 height 26
type input "13:00"
click at [928, 349] on input "00:00" at bounding box center [948, 350] width 99 height 26
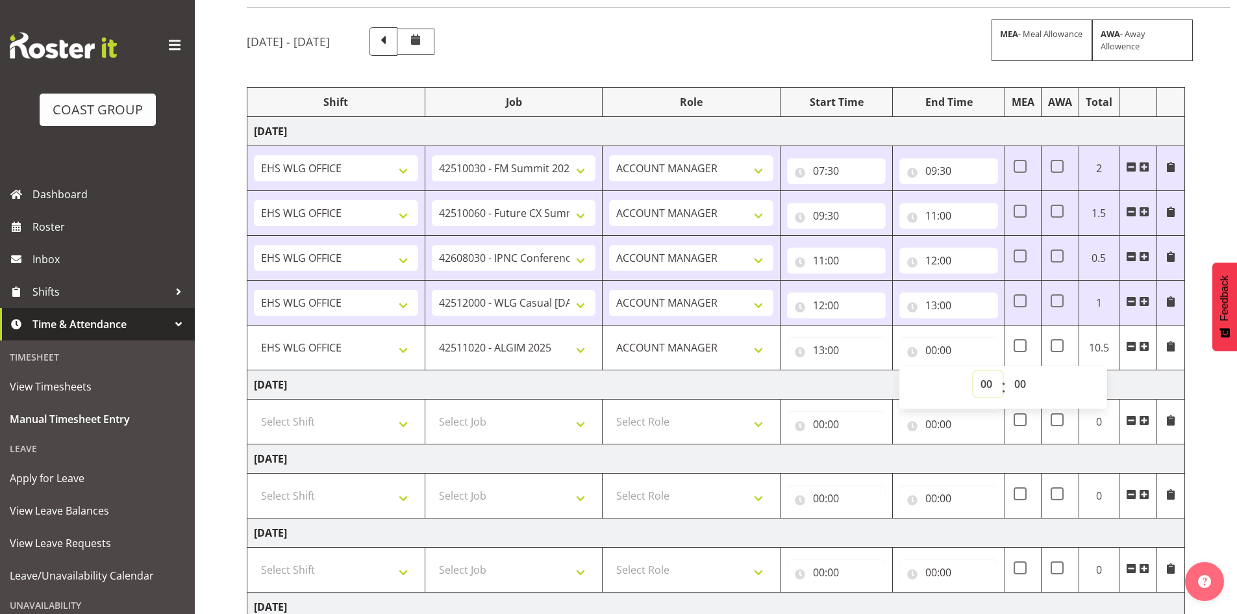
drag, startPoint x: 982, startPoint y: 377, endPoint x: 988, endPoint y: 381, distance: 7.0
click at [986, 381] on select "00 01 02 03 04 05 06 07 08 09 10 11 12 13 14 15 16 17 18 19 20 21 22 23" at bounding box center [987, 384] width 29 height 26
select select "14"
click at [973, 371] on select "00 01 02 03 04 05 06 07 08 09 10 11 12 13 14 15 16 17 18 19 20 21 22 23" at bounding box center [987, 384] width 29 height 26
type input "14:00"
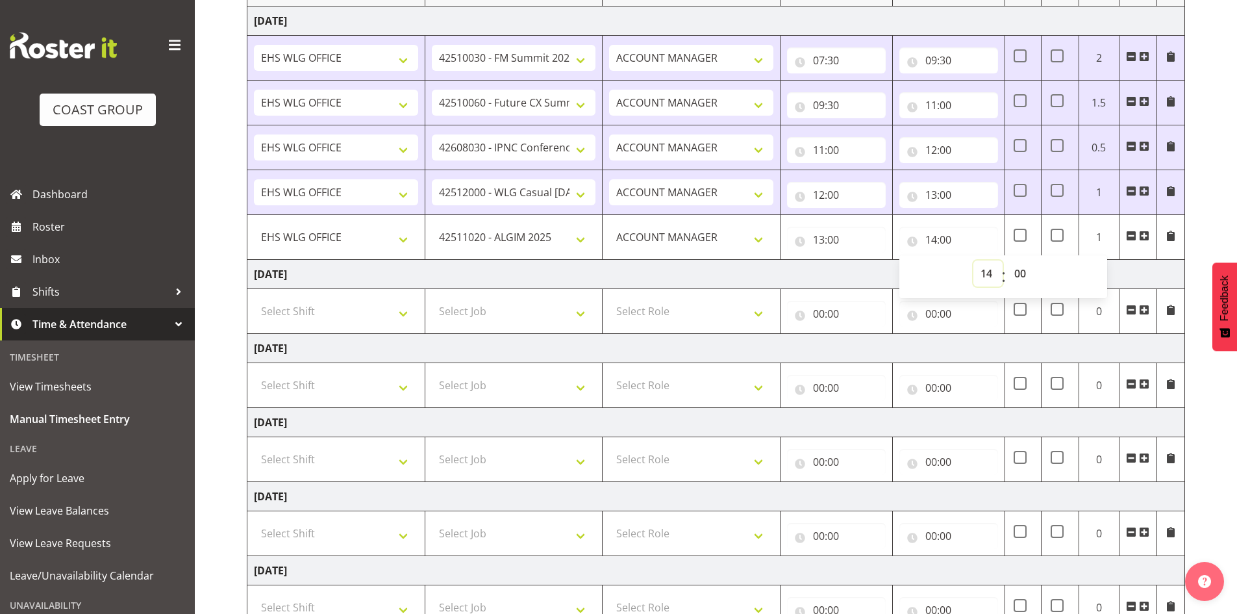
scroll to position [371, 0]
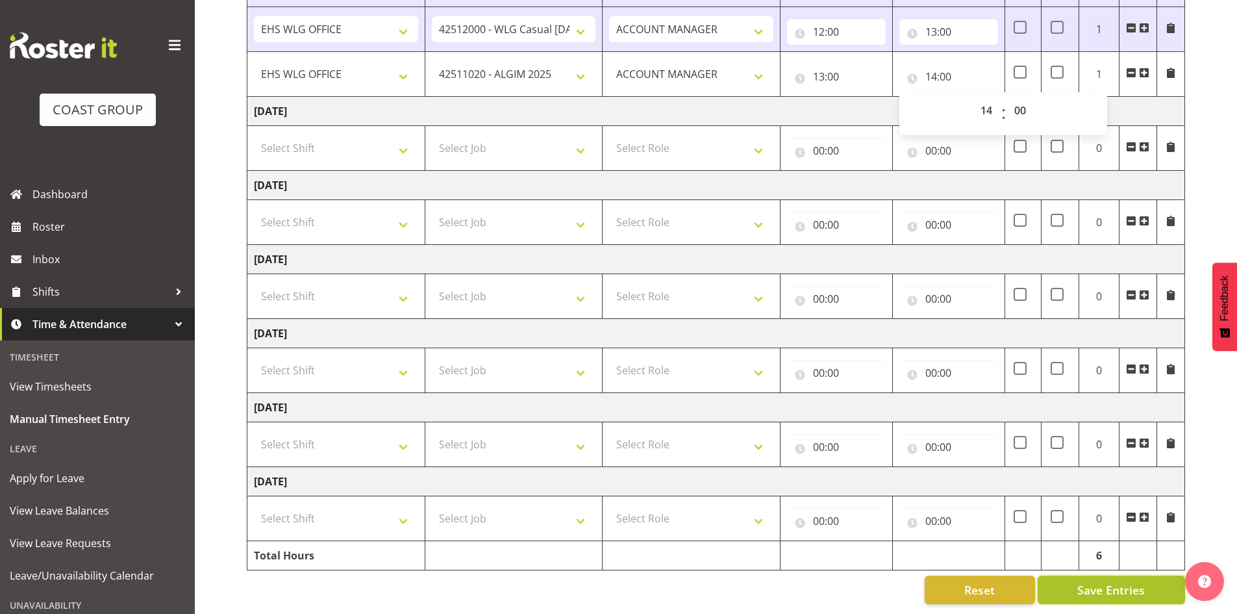
click at [1095, 581] on span "Save Entries" at bounding box center [1111, 589] width 68 height 17
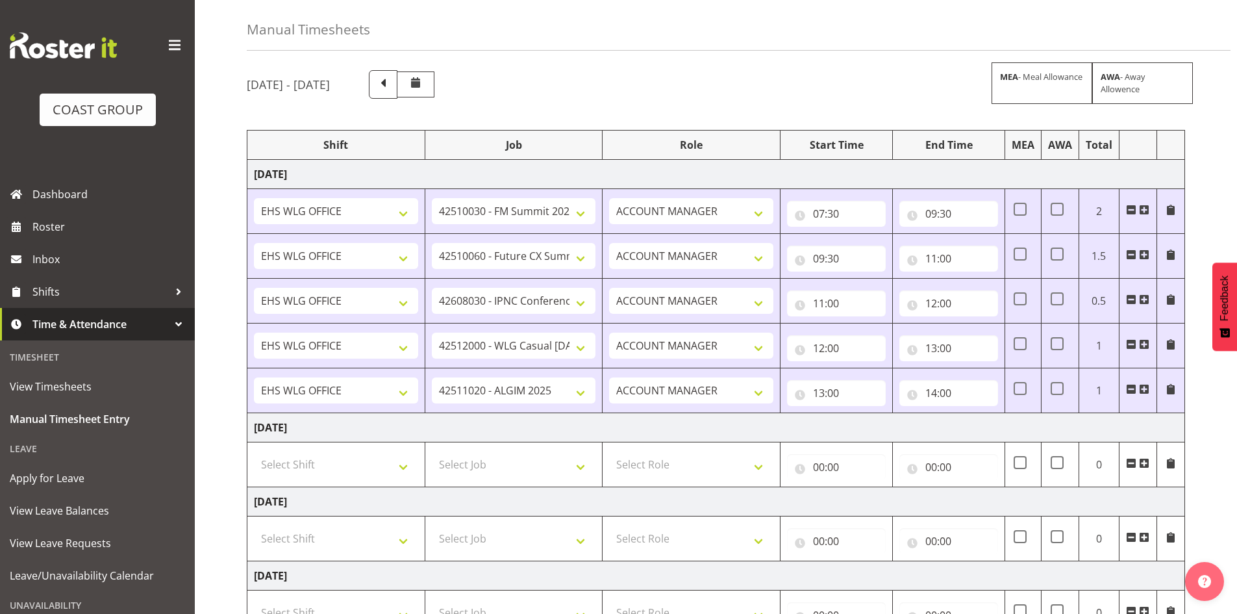
scroll to position [0, 0]
